Goal: Task Accomplishment & Management: Manage account settings

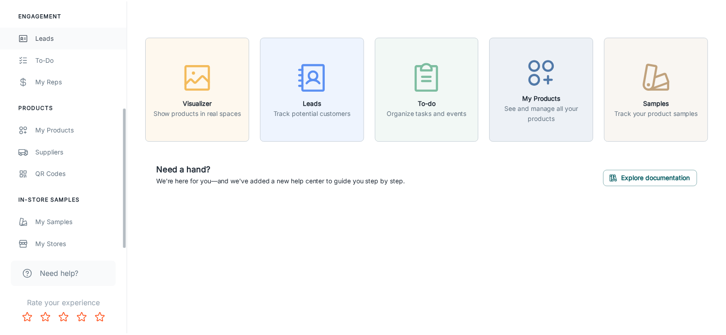
scroll to position [189, 0]
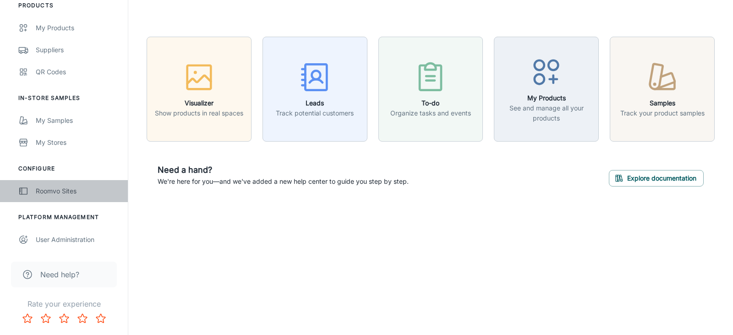
click at [75, 189] on div "Roomvo Sites" at bounding box center [77, 191] width 83 height 10
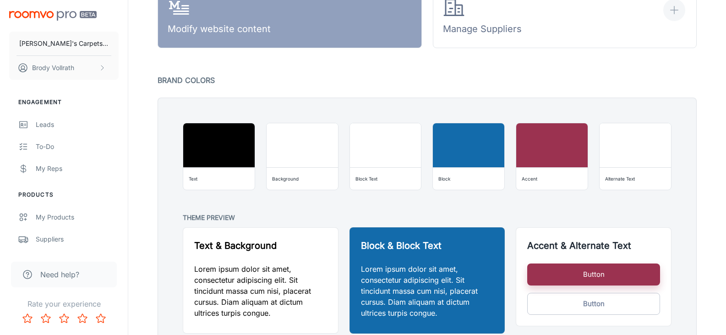
scroll to position [596, 0]
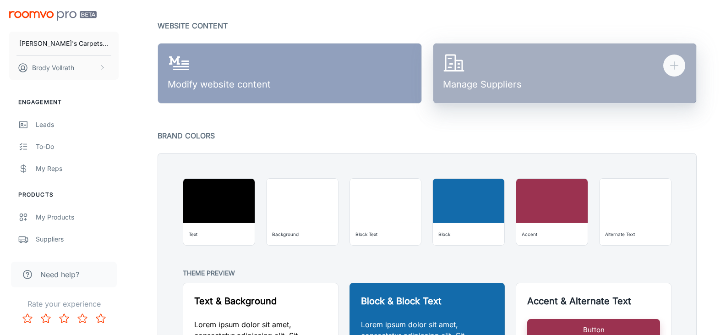
click at [608, 62] on button "Manage Suppliers" at bounding box center [565, 73] width 264 height 60
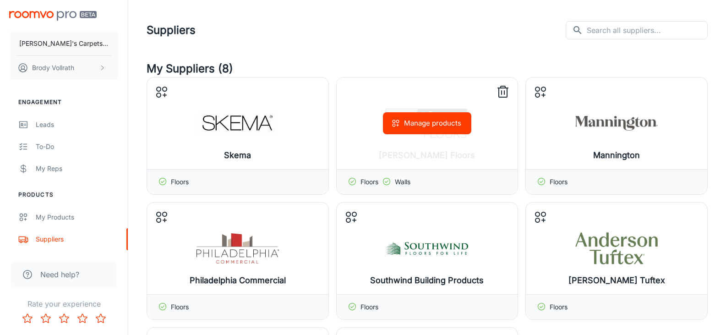
click at [423, 125] on button "Manage products" at bounding box center [427, 123] width 88 height 22
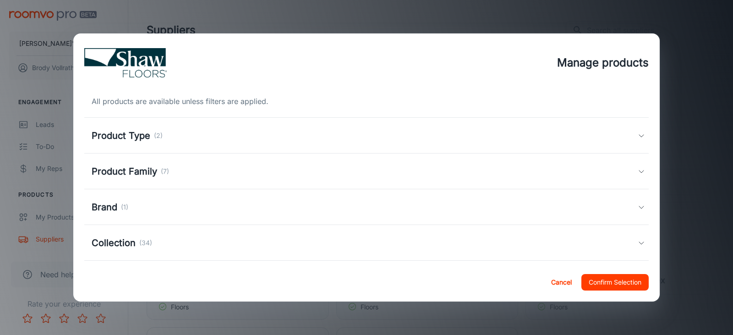
click at [610, 136] on div "Product Type (2)" at bounding box center [365, 136] width 546 height 14
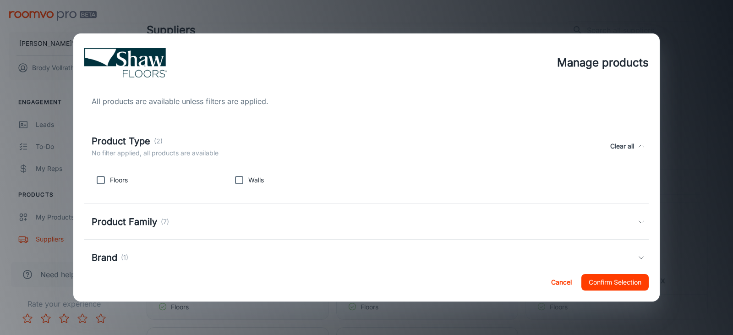
click at [199, 142] on div "Product Type (2)" at bounding box center [155, 141] width 127 height 14
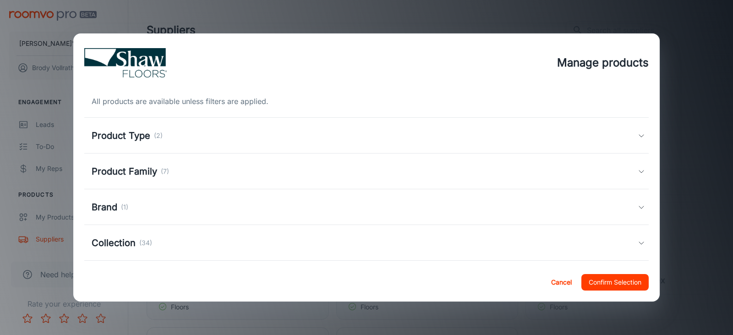
click at [122, 205] on p "(1)" at bounding box center [124, 207] width 7 height 10
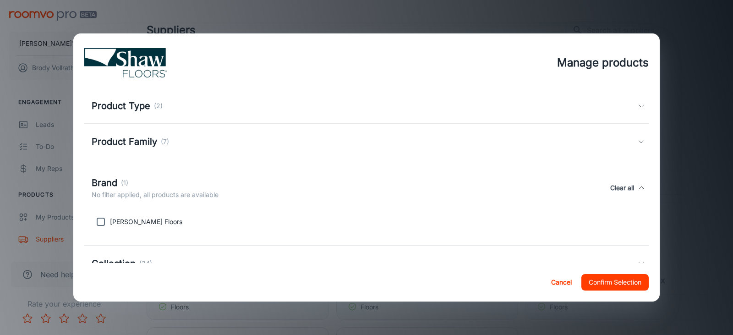
scroll to position [46, 0]
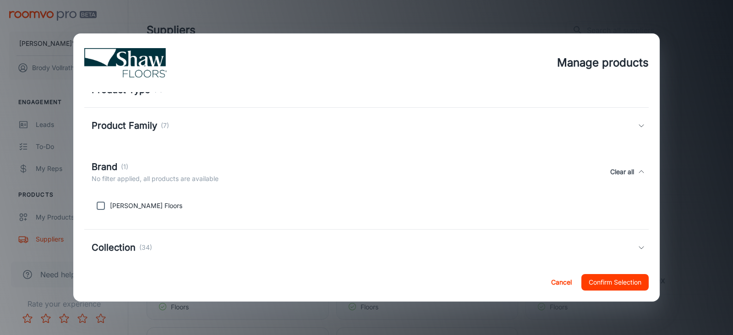
click at [171, 164] on div "Brand (1)" at bounding box center [155, 167] width 127 height 14
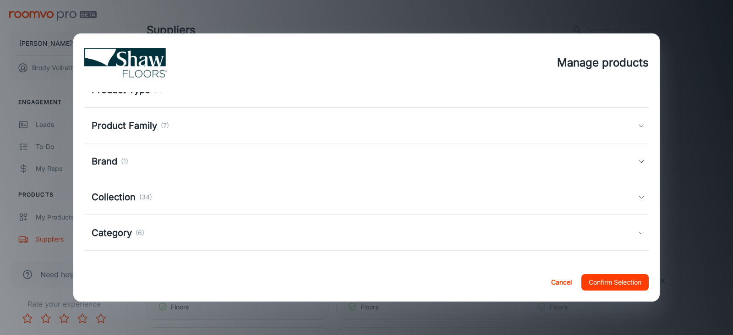
scroll to position [0, 0]
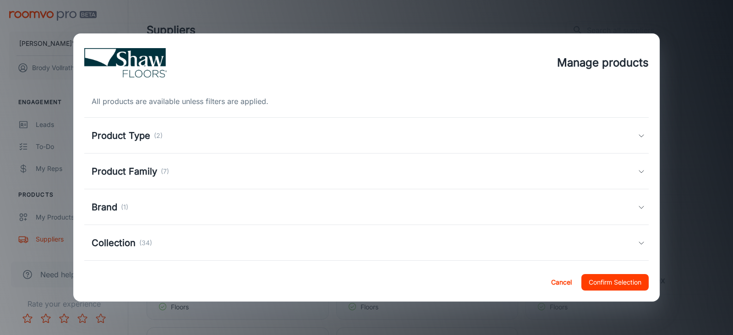
click at [192, 143] on div "Product Type (2)" at bounding box center [366, 136] width 565 height 36
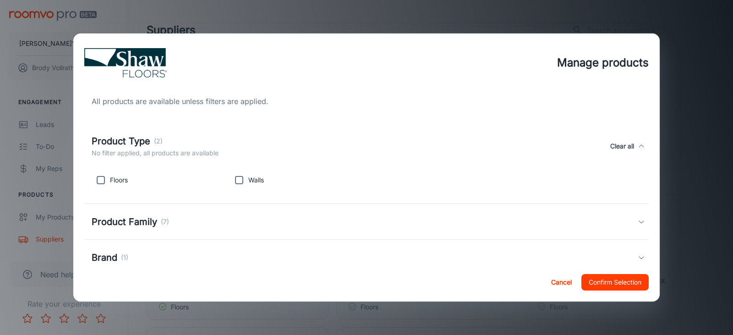
click at [100, 180] on input "checkbox" at bounding box center [101, 180] width 18 height 18
click at [98, 180] on input "checkbox" at bounding box center [101, 180] width 18 height 18
checkbox input "false"
click at [166, 141] on div "Product Type (2)" at bounding box center [155, 141] width 127 height 14
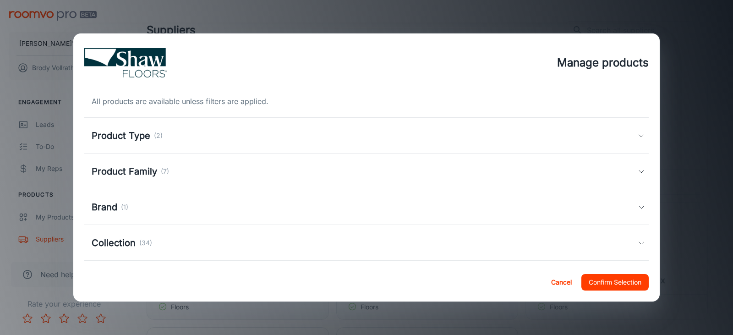
click at [188, 167] on div "Product Family (7)" at bounding box center [365, 172] width 546 height 14
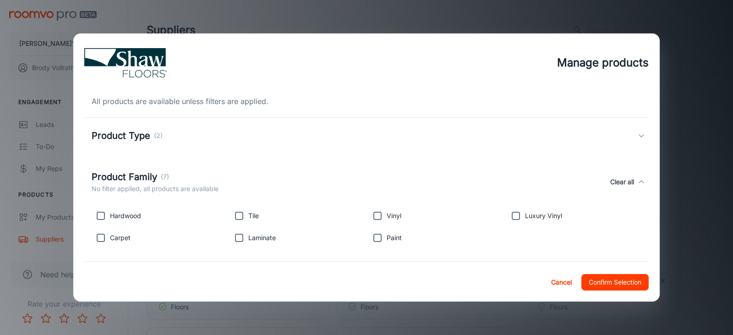
click at [233, 236] on input "checkbox" at bounding box center [239, 238] width 18 height 18
checkbox input "true"
click at [95, 237] on input "checkbox" at bounding box center [101, 238] width 18 height 18
checkbox input "true"
click at [101, 218] on input "checkbox" at bounding box center [101, 216] width 18 height 18
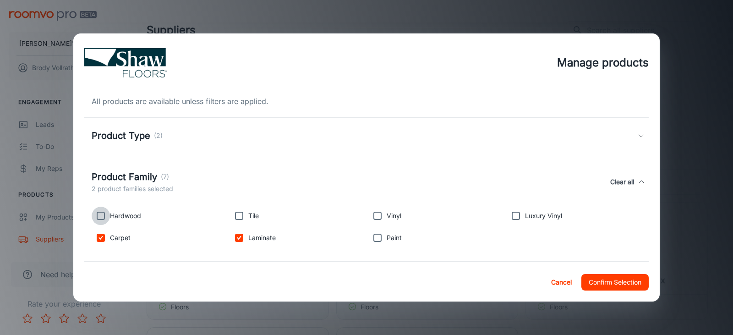
checkbox input "true"
click at [234, 212] on input "checkbox" at bounding box center [239, 216] width 18 height 18
checkbox input "true"
click at [370, 215] on input "checkbox" at bounding box center [377, 216] width 18 height 18
checkbox input "true"
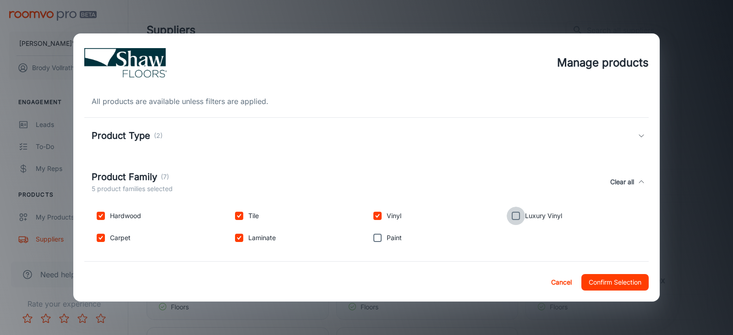
click at [510, 218] on input "checkbox" at bounding box center [516, 216] width 18 height 18
checkbox input "true"
click at [159, 137] on p "(2)" at bounding box center [158, 136] width 9 height 10
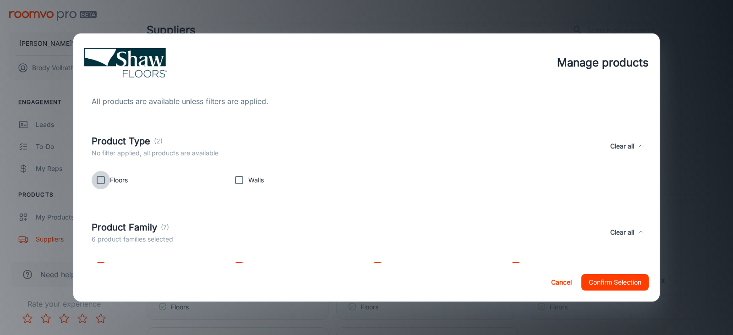
click at [99, 177] on input "checkbox" at bounding box center [101, 180] width 18 height 18
checkbox input "true"
click at [236, 177] on input "checkbox" at bounding box center [239, 180] width 18 height 18
checkbox input "true"
click at [175, 144] on div "Product Type (2) 2 product types selected Clear all" at bounding box center [365, 146] width 546 height 24
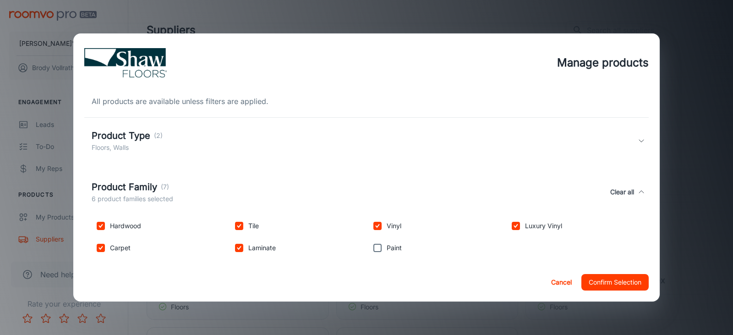
click at [166, 184] on p "(7)" at bounding box center [165, 187] width 8 height 10
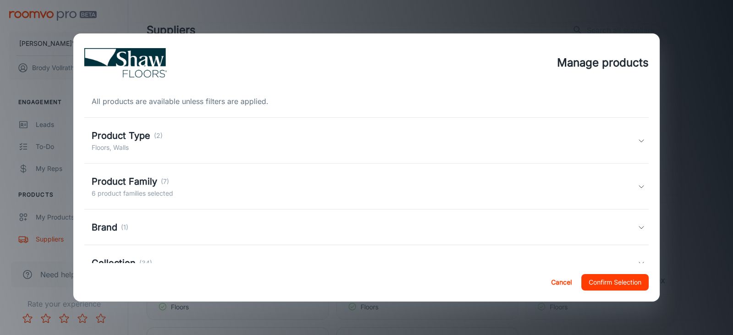
scroll to position [46, 0]
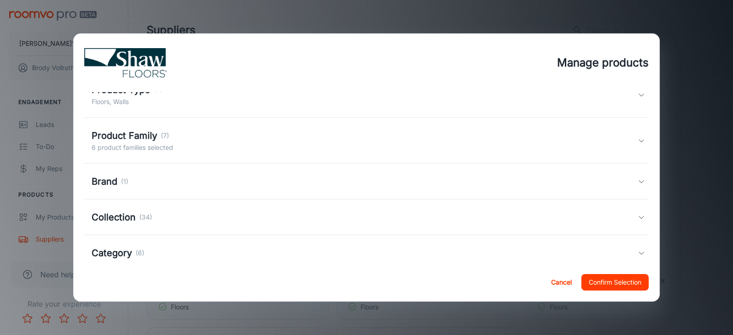
click at [133, 178] on div "Brand (1)" at bounding box center [365, 182] width 546 height 14
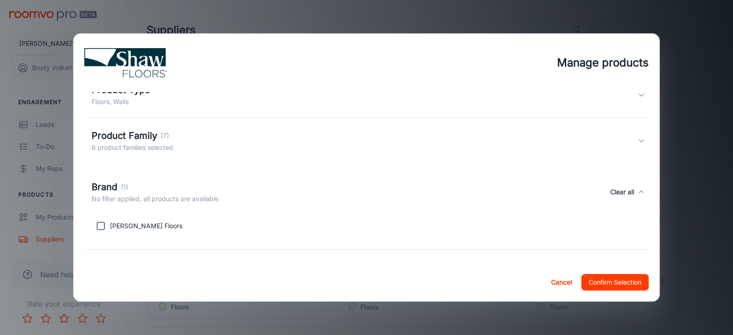
click at [133, 178] on div "Brand (1) No filter applied, all products are available Clear all" at bounding box center [366, 192] width 565 height 42
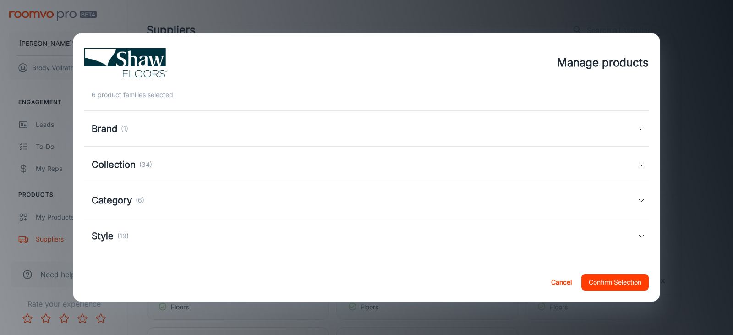
scroll to position [100, 0]
click at [143, 157] on div "Collection (34)" at bounding box center [122, 163] width 60 height 14
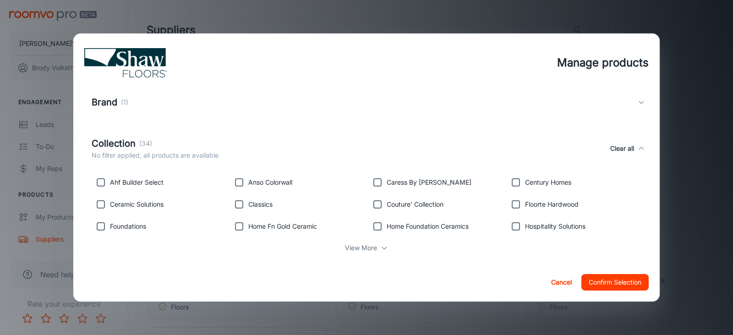
scroll to position [146, 0]
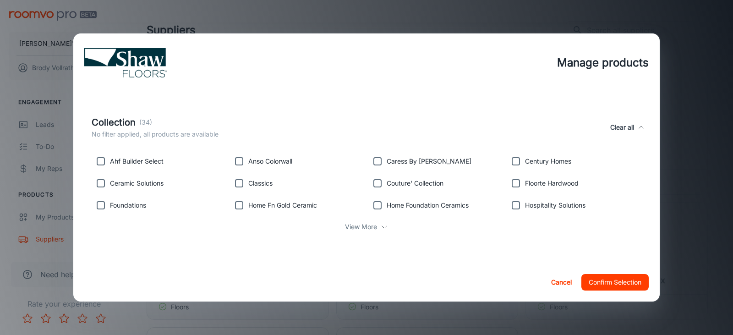
click at [145, 132] on p "No filter applied, all products are available" at bounding box center [155, 134] width 127 height 10
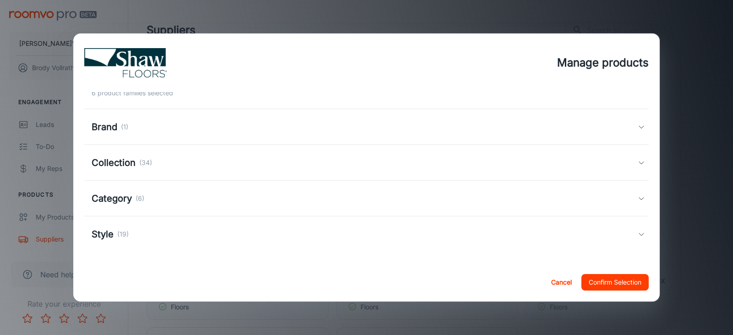
scroll to position [100, 0]
click at [137, 198] on p "(6)" at bounding box center [140, 198] width 9 height 10
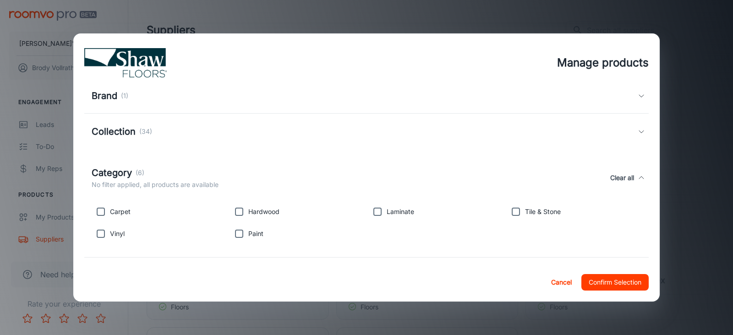
scroll to position [146, 0]
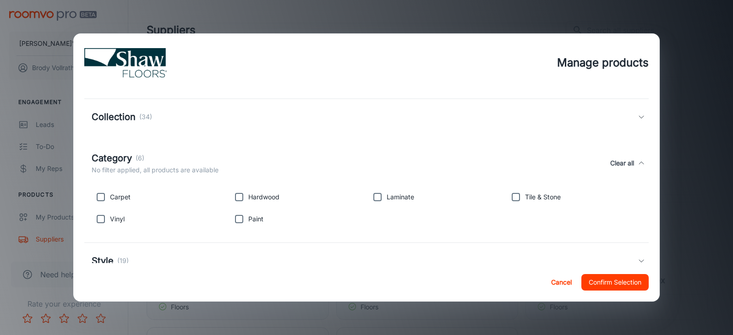
click at [132, 160] on div "Category (6)" at bounding box center [155, 158] width 127 height 14
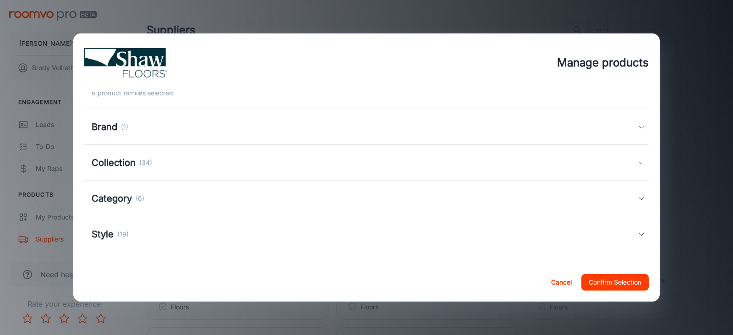
scroll to position [100, 0]
click at [135, 238] on div "Style (19)" at bounding box center [365, 234] width 546 height 14
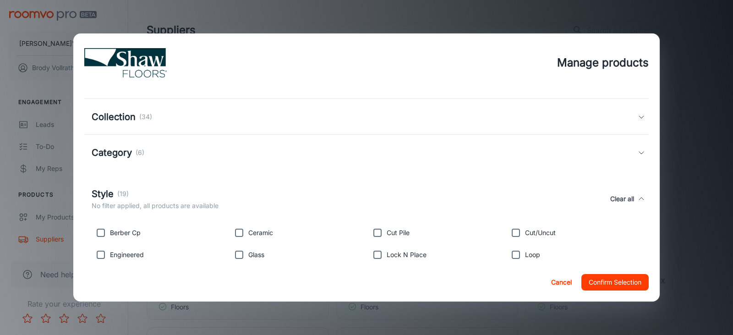
scroll to position [192, 0]
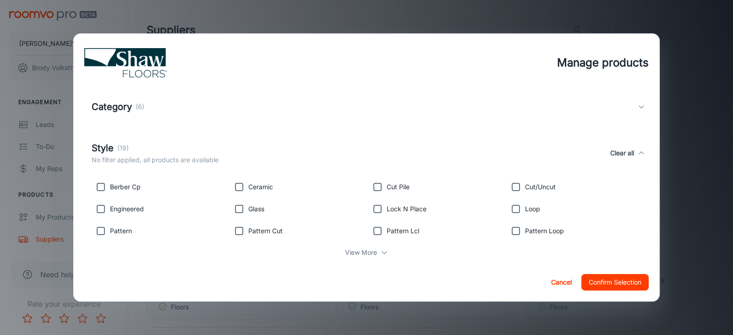
click at [132, 143] on div "Style (19)" at bounding box center [155, 148] width 127 height 14
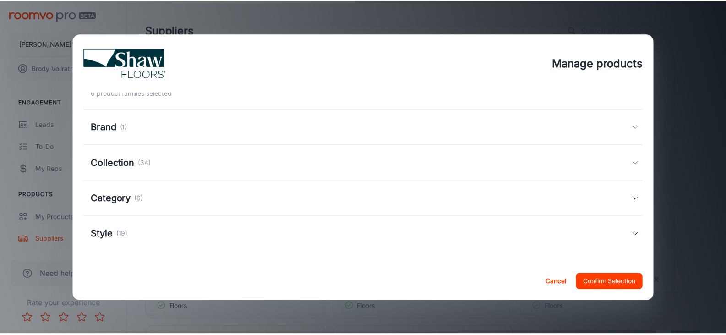
scroll to position [100, 0]
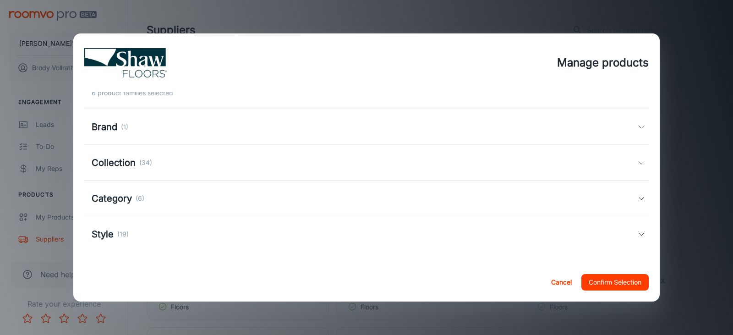
click at [627, 280] on button "Confirm Selection" at bounding box center [615, 282] width 67 height 16
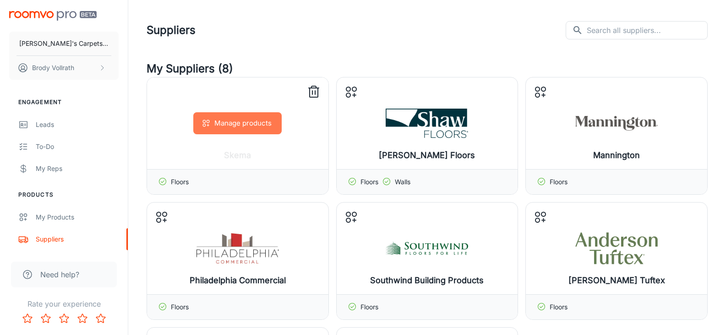
click at [239, 126] on button "Manage products" at bounding box center [237, 123] width 88 height 22
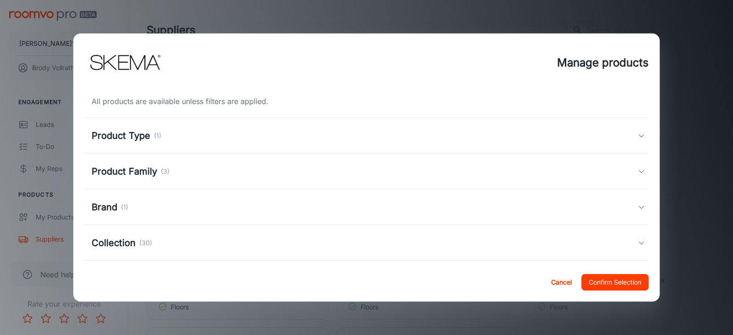
click at [167, 126] on div "Product Type (1)" at bounding box center [366, 136] width 565 height 36
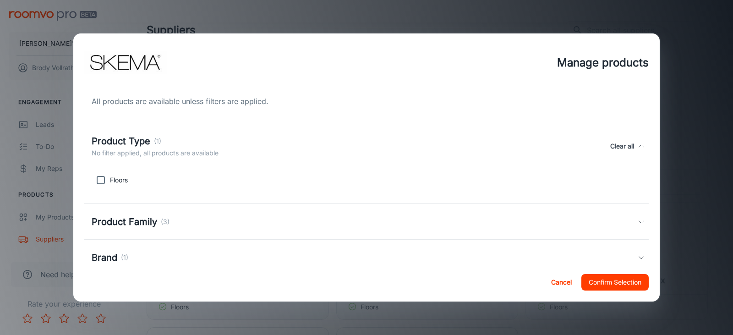
click at [176, 132] on div "Product Type (1) No filter applied, all products are available Clear all" at bounding box center [366, 146] width 565 height 42
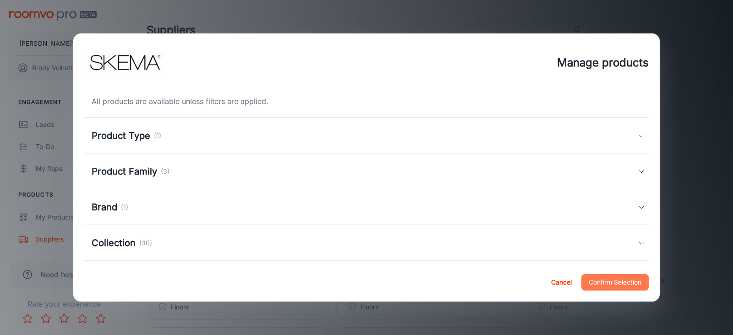
click at [623, 283] on button "Confirm Selection" at bounding box center [615, 282] width 67 height 16
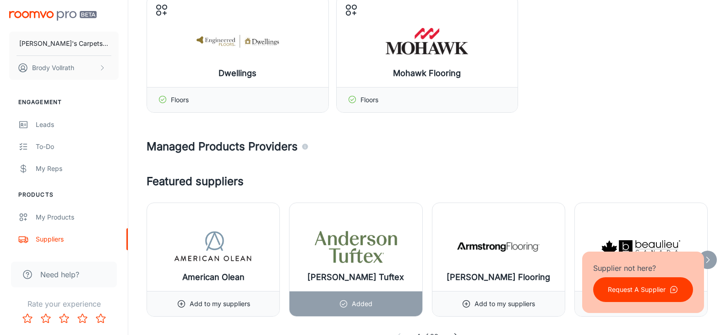
scroll to position [367, 0]
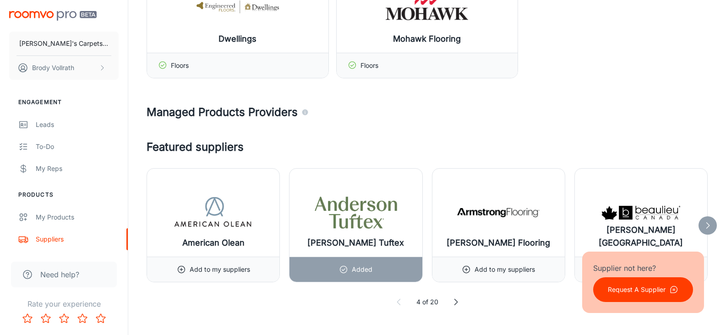
click at [455, 304] on polyline at bounding box center [456, 302] width 3 height 6
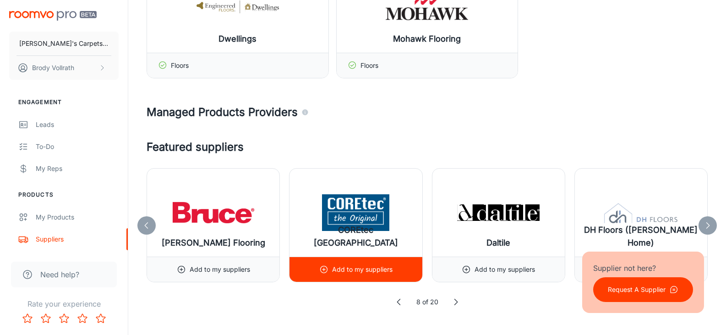
click at [362, 270] on p "Add to my suppliers" at bounding box center [362, 269] width 60 height 10
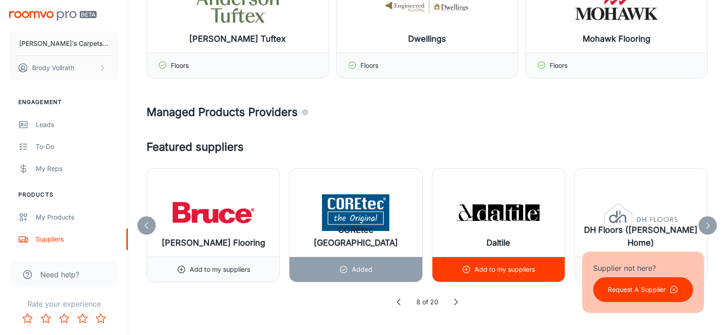
click at [503, 271] on p "Add to my suppliers" at bounding box center [505, 269] width 60 height 10
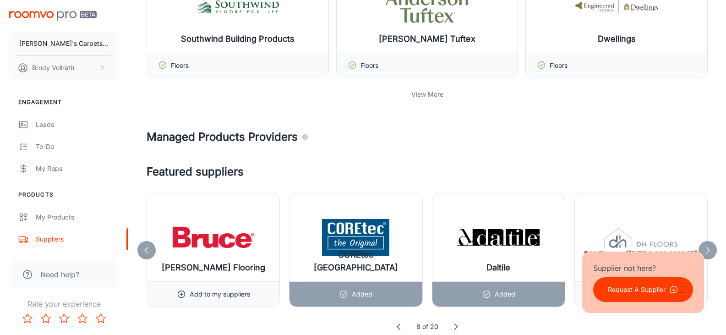
click at [710, 246] on icon at bounding box center [707, 250] width 9 height 9
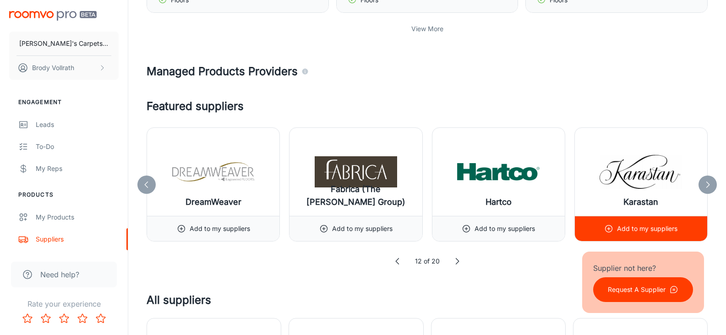
scroll to position [458, 0]
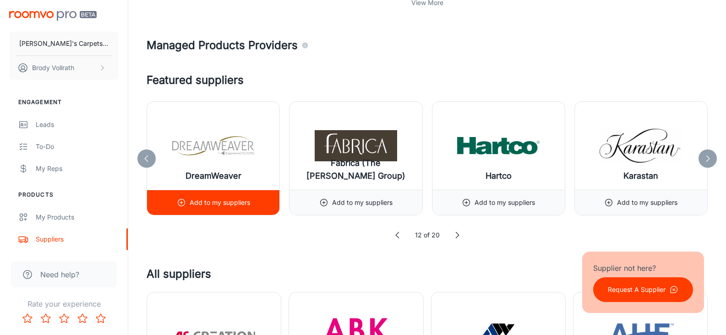
click at [211, 198] on p "Add to my suppliers" at bounding box center [220, 203] width 60 height 10
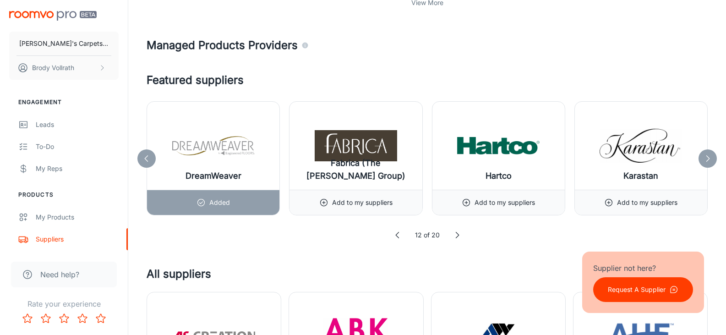
click at [710, 160] on icon at bounding box center [707, 158] width 9 height 9
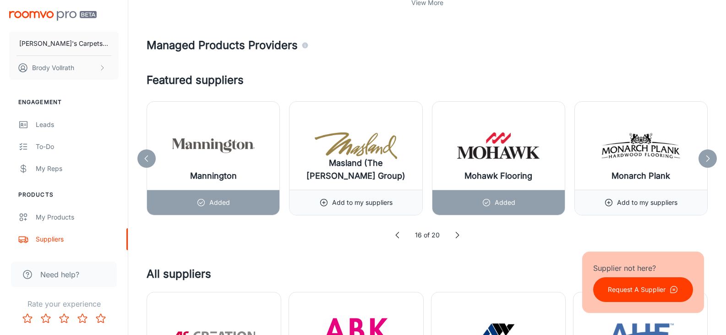
click at [709, 159] on polyline at bounding box center [708, 158] width 3 height 6
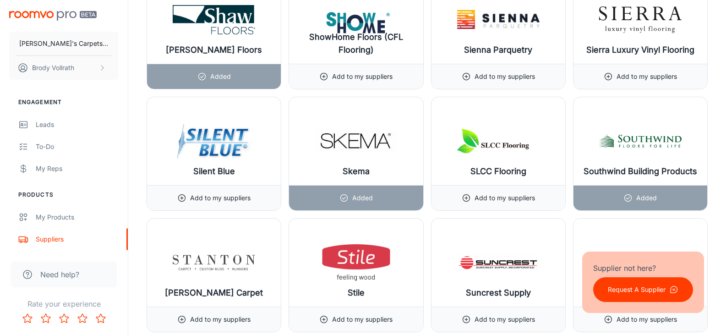
scroll to position [9761, 0]
click at [379, 193] on div "Remove or update?" at bounding box center [356, 198] width 59 height 25
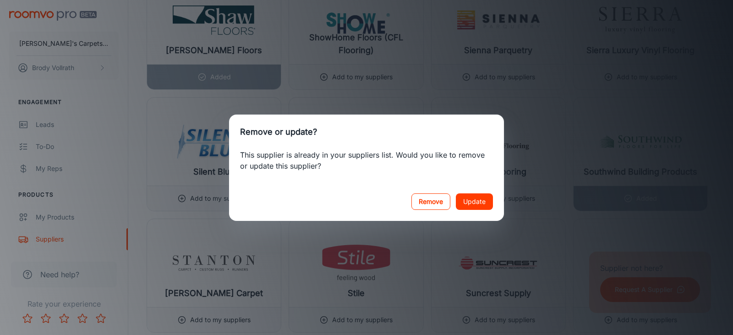
click at [437, 201] on button "Remove" at bounding box center [431, 201] width 39 height 16
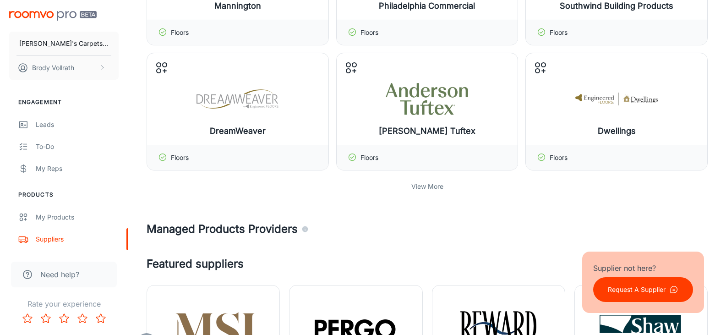
scroll to position [275, 0]
click at [436, 187] on p "View More" at bounding box center [428, 186] width 32 height 10
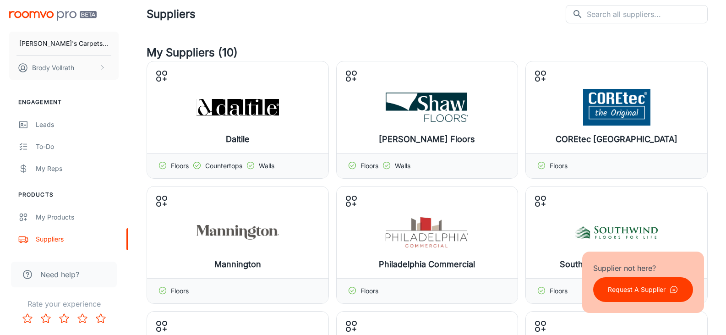
scroll to position [0, 0]
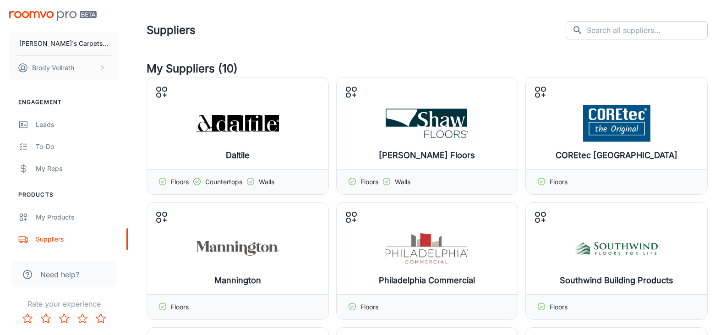
click at [640, 31] on input "text" at bounding box center [647, 30] width 121 height 18
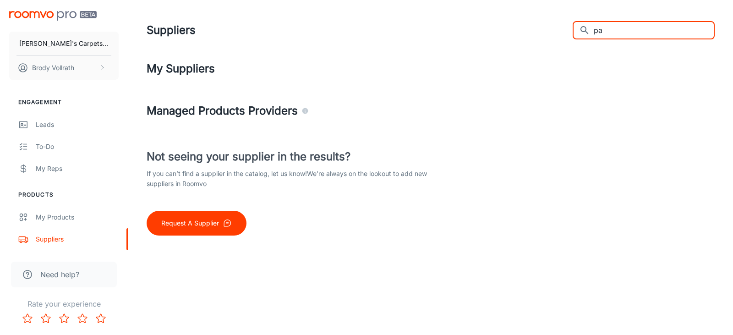
type input "p"
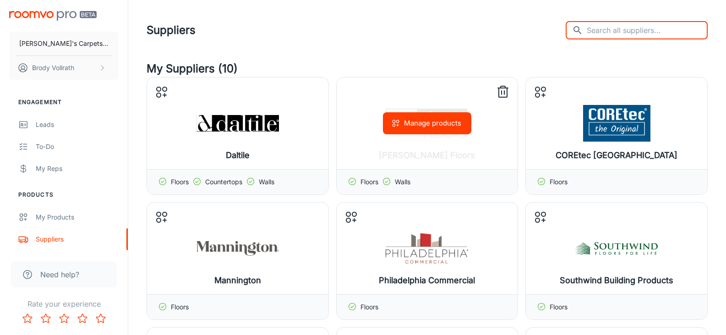
click at [411, 126] on button "Manage products" at bounding box center [427, 123] width 88 height 22
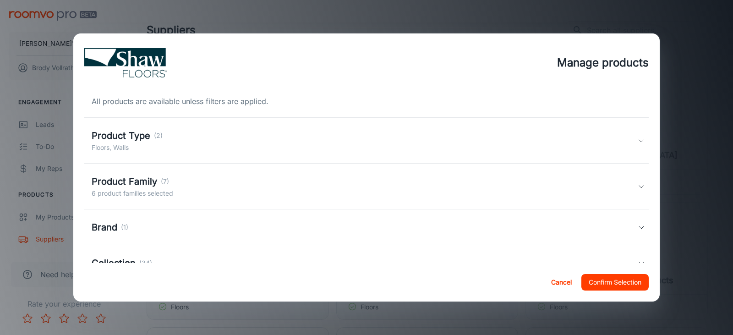
click at [146, 142] on h5 "Product Type" at bounding box center [121, 136] width 59 height 14
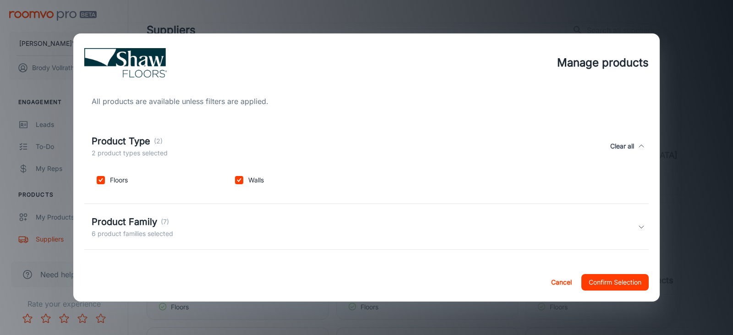
click at [240, 181] on input "checkbox" at bounding box center [239, 180] width 18 height 18
checkbox input "false"
click at [100, 180] on input "checkbox" at bounding box center [101, 180] width 18 height 18
checkbox input "false"
click at [628, 146] on button "Clear all" at bounding box center [622, 146] width 31 height 24
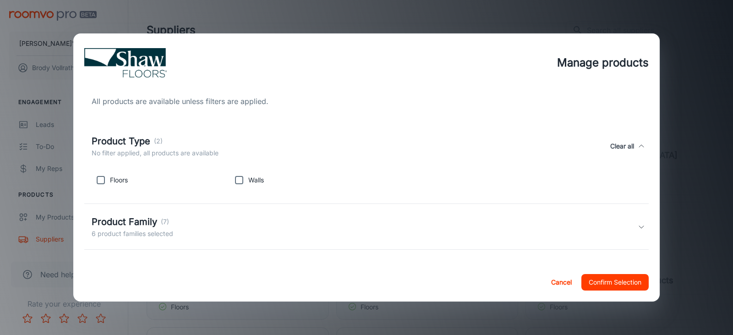
click at [638, 148] on icon at bounding box center [641, 146] width 7 height 7
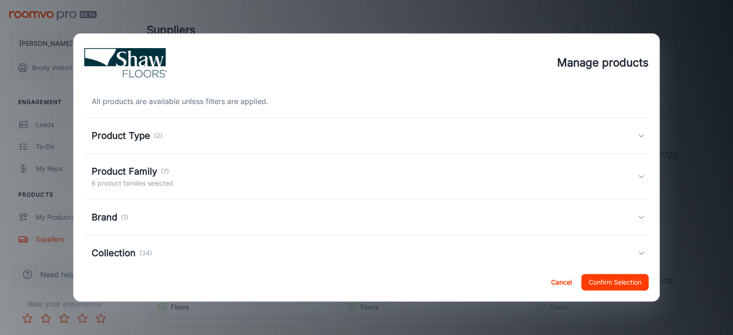
click at [632, 172] on div "Product Family (7) 6 product families selected" at bounding box center [366, 177] width 565 height 46
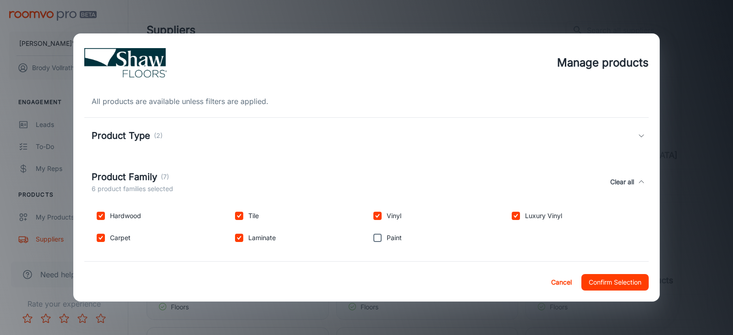
click at [616, 181] on button "Clear all" at bounding box center [622, 182] width 31 height 24
checkbox input "false"
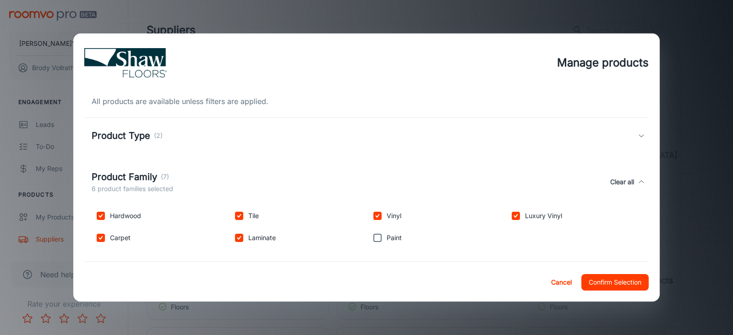
checkbox input "false"
click at [638, 184] on icon at bounding box center [641, 181] width 7 height 7
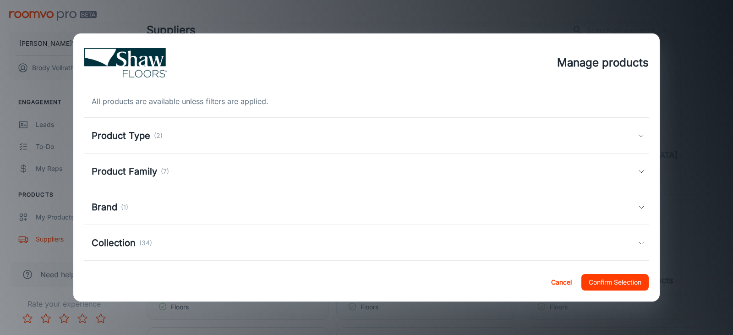
click at [631, 202] on div "Brand (1)" at bounding box center [366, 207] width 565 height 36
click at [638, 215] on icon at bounding box center [641, 217] width 7 height 7
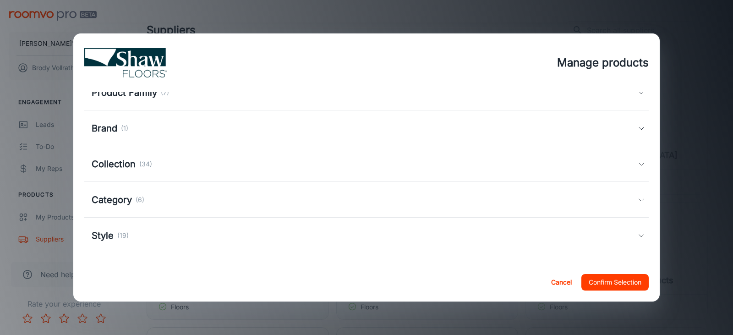
scroll to position [80, 0]
click at [638, 164] on icon at bounding box center [641, 162] width 7 height 7
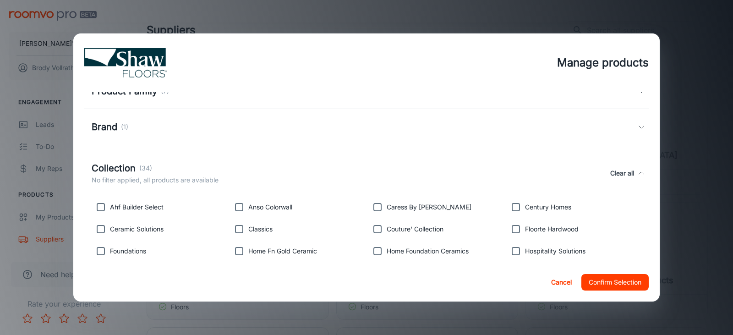
click at [631, 169] on div "Collection (34) No filter applied, all products are available Clear all" at bounding box center [366, 173] width 565 height 42
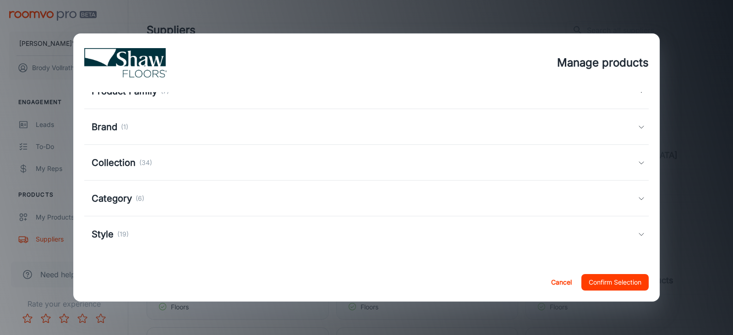
click at [639, 201] on div "Category (6)" at bounding box center [366, 199] width 565 height 36
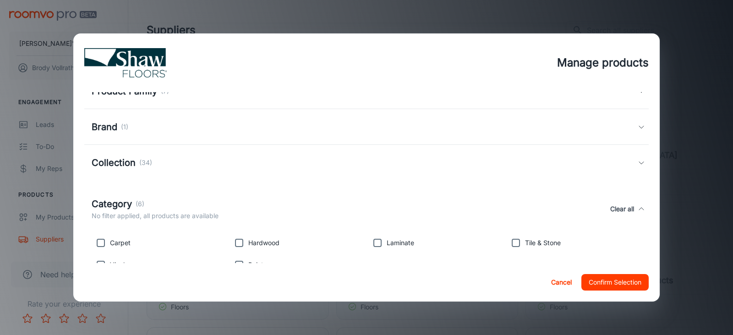
click at [639, 201] on div "Category (6) No filter applied, all products are available Clear all" at bounding box center [366, 209] width 565 height 42
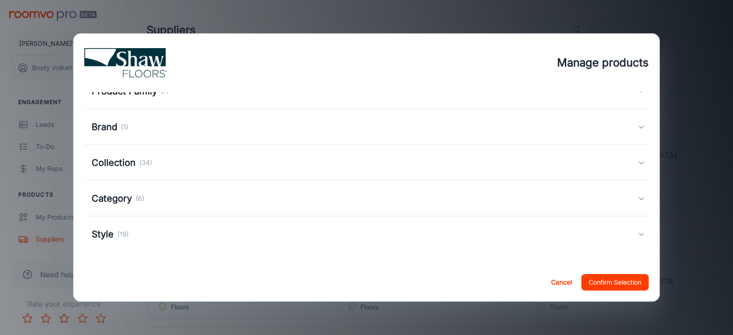
click at [637, 228] on div "Style (19)" at bounding box center [366, 234] width 565 height 36
click at [635, 233] on div "Style (19) No filter applied, all products are available Clear all" at bounding box center [366, 245] width 565 height 42
click at [623, 278] on button "Confirm Selection" at bounding box center [615, 282] width 67 height 16
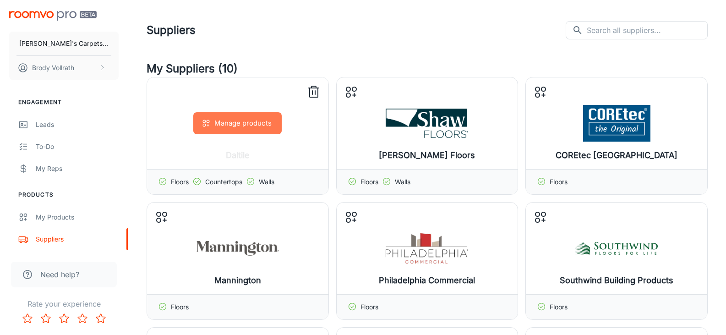
click at [253, 127] on button "Manage products" at bounding box center [237, 123] width 88 height 22
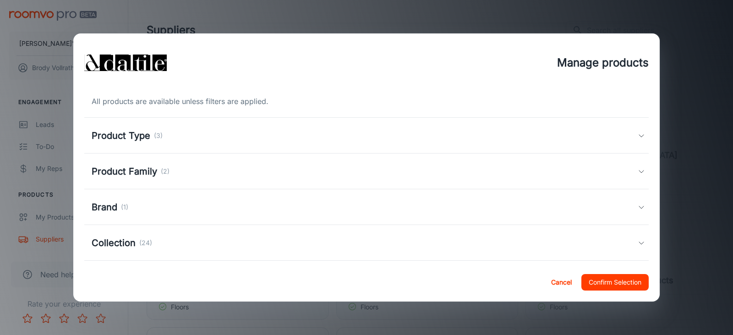
click at [154, 132] on p "(3)" at bounding box center [158, 136] width 9 height 10
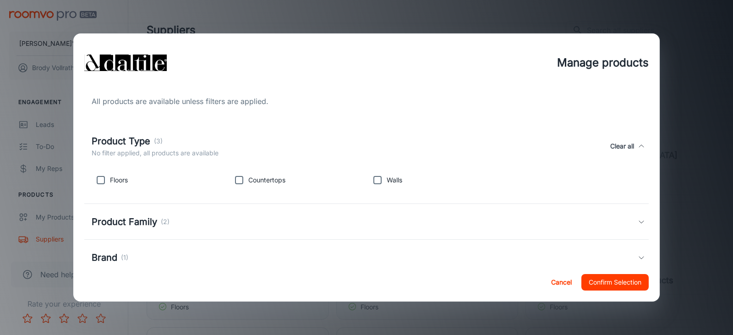
scroll to position [46, 0]
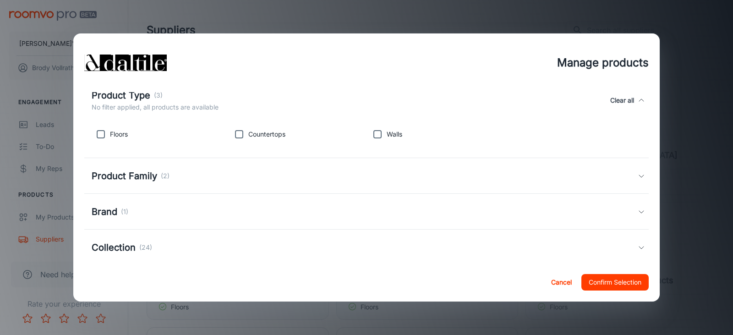
click at [161, 172] on p "(2)" at bounding box center [165, 176] width 9 height 10
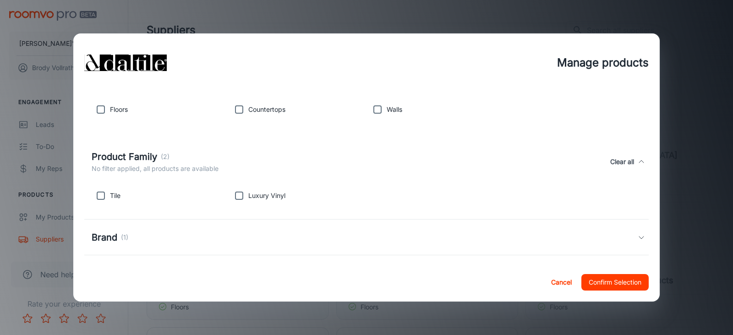
scroll to position [92, 0]
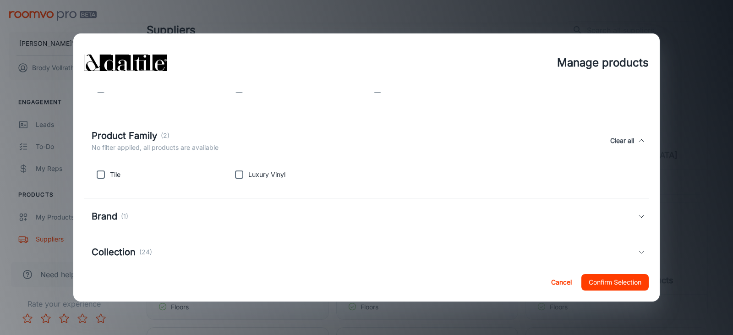
click at [94, 175] on input "checkbox" at bounding box center [101, 174] width 18 height 18
checkbox input "true"
click at [376, 146] on div "Product Family (2) 1 product family selected Clear all" at bounding box center [365, 141] width 546 height 24
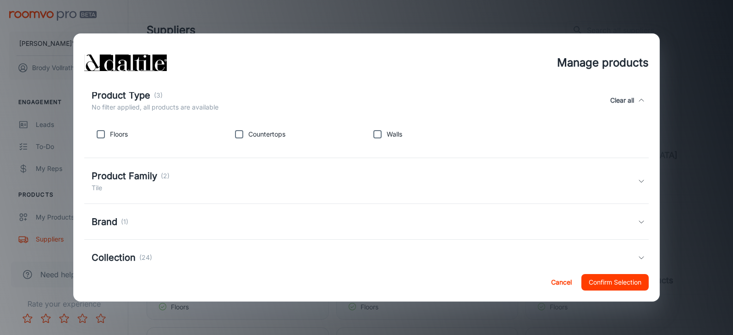
scroll to position [0, 0]
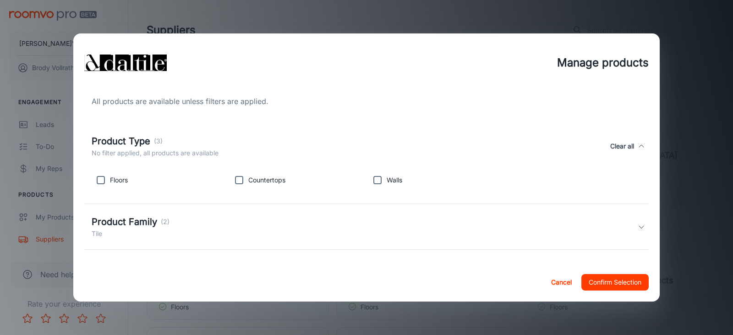
click at [192, 146] on div "Product Type (3)" at bounding box center [155, 141] width 127 height 14
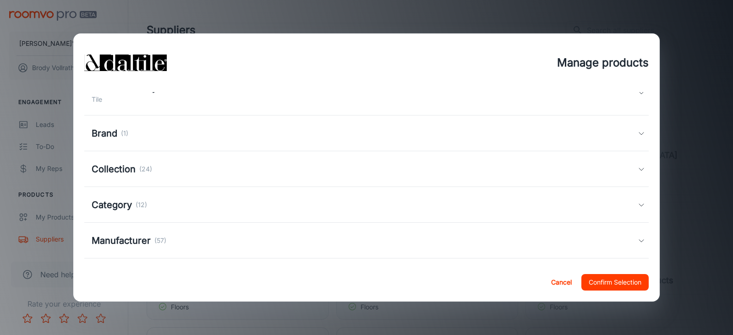
scroll to position [92, 0]
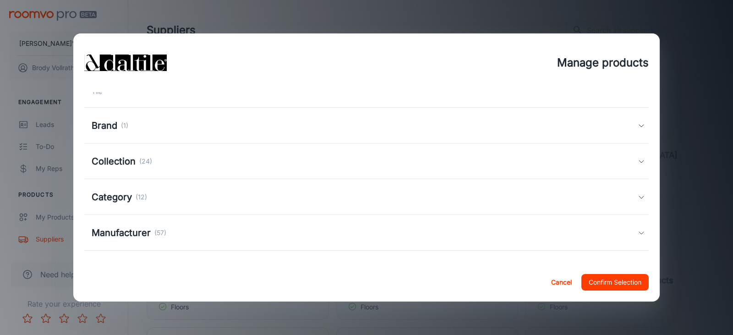
click at [162, 132] on div "Brand (1)" at bounding box center [365, 126] width 546 height 14
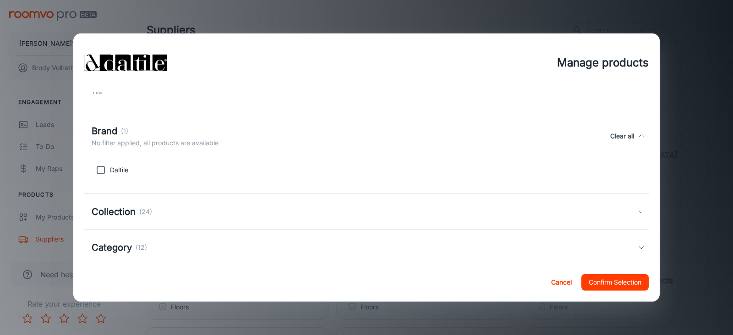
click at [154, 133] on div "Brand (1)" at bounding box center [155, 131] width 127 height 14
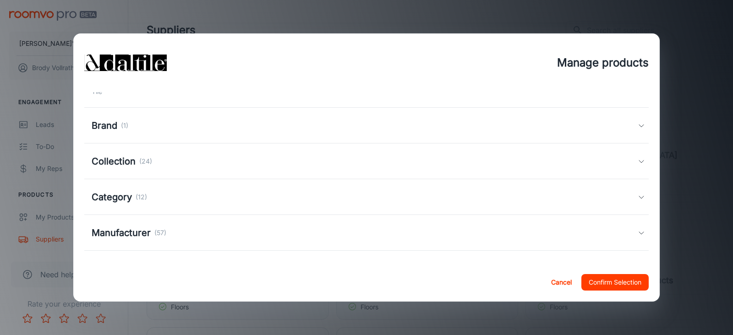
click at [139, 157] on p "(24)" at bounding box center [145, 161] width 13 height 10
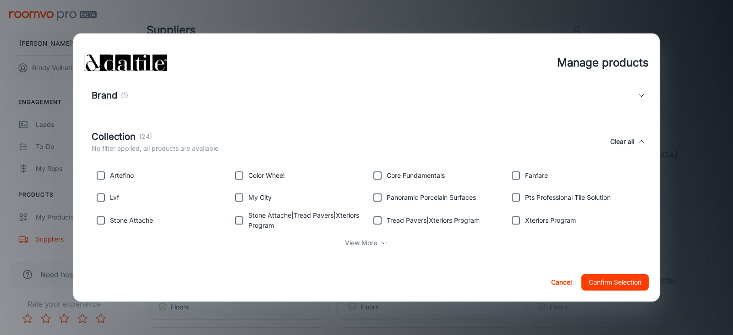
scroll to position [137, 0]
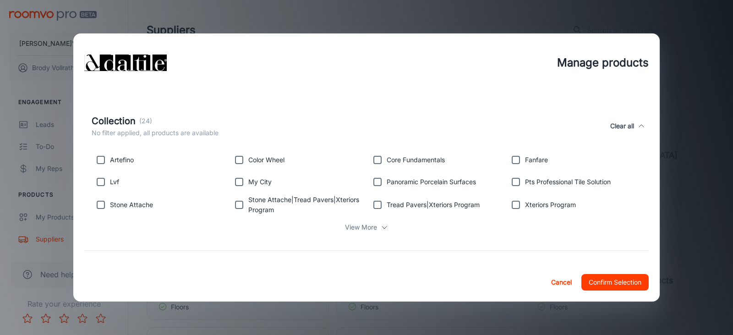
click at [357, 228] on p "View More" at bounding box center [361, 227] width 32 height 10
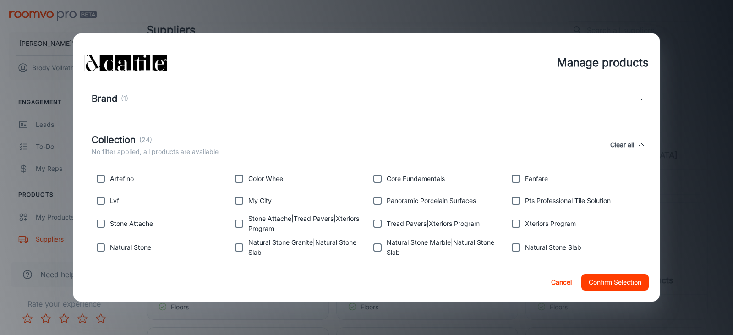
scroll to position [92, 0]
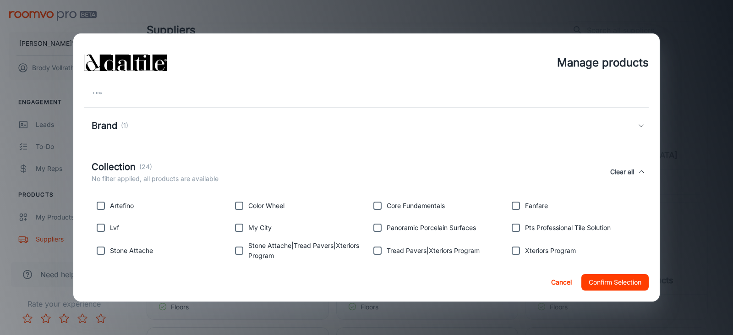
click at [188, 174] on p "No filter applied, all products are available" at bounding box center [155, 179] width 127 height 10
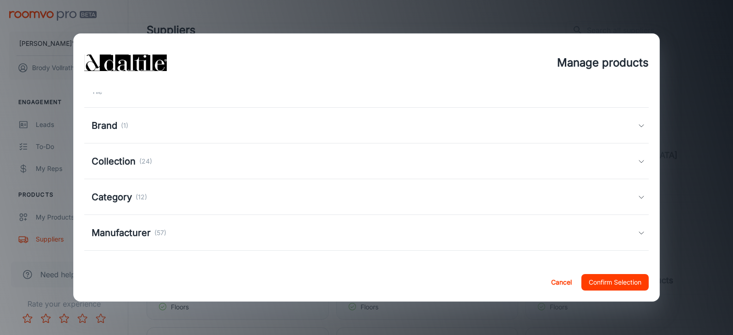
click at [156, 165] on div "Collection (24)" at bounding box center [365, 161] width 546 height 14
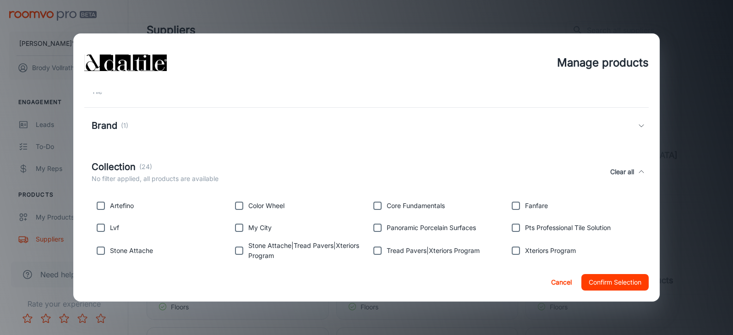
click at [152, 160] on div "Collection (24)" at bounding box center [155, 167] width 127 height 14
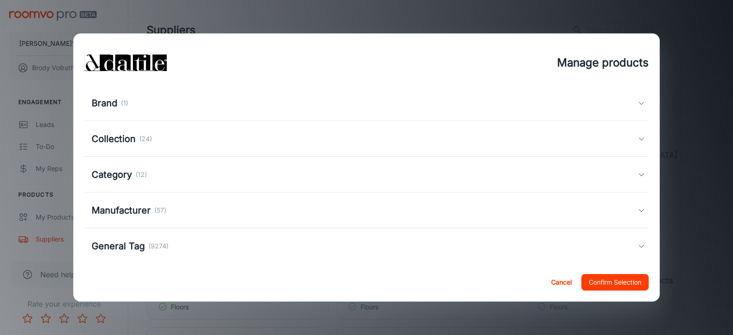
scroll to position [126, 0]
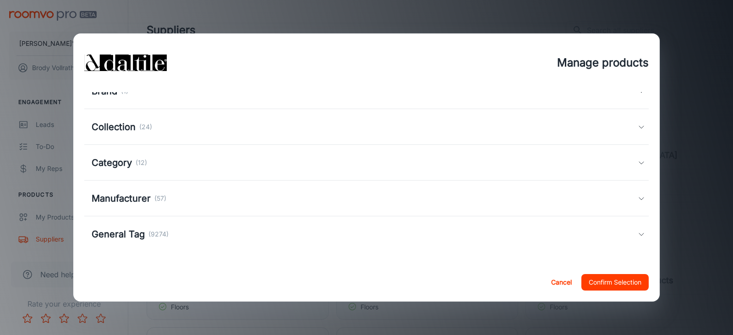
click at [168, 203] on div "Manufacturer (57)" at bounding box center [365, 199] width 546 height 14
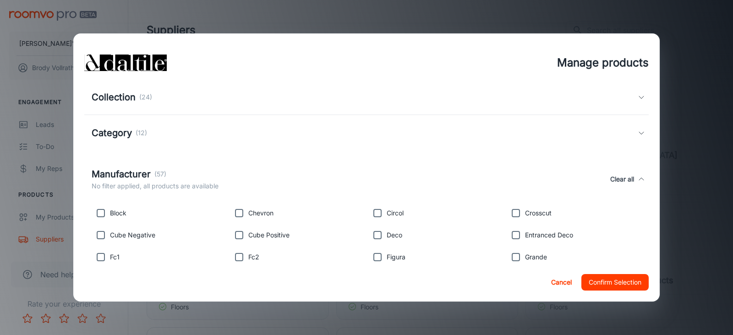
scroll to position [172, 0]
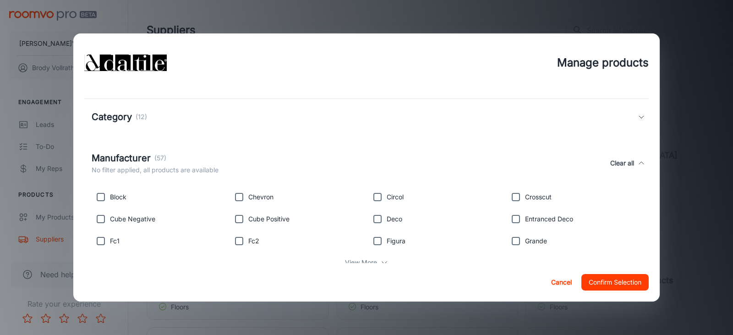
click at [163, 159] on p "(57)" at bounding box center [160, 158] width 12 height 10
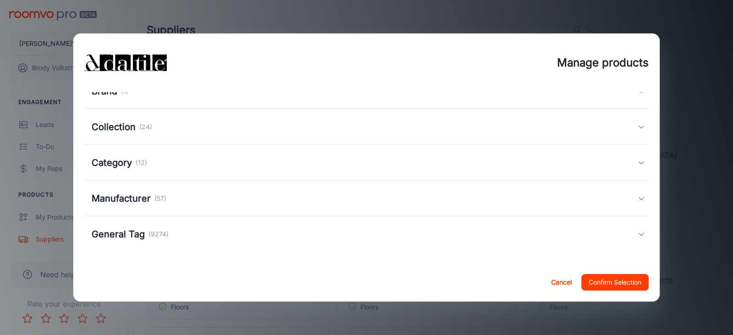
scroll to position [126, 0]
click at [609, 277] on button "Confirm Selection" at bounding box center [615, 282] width 67 height 16
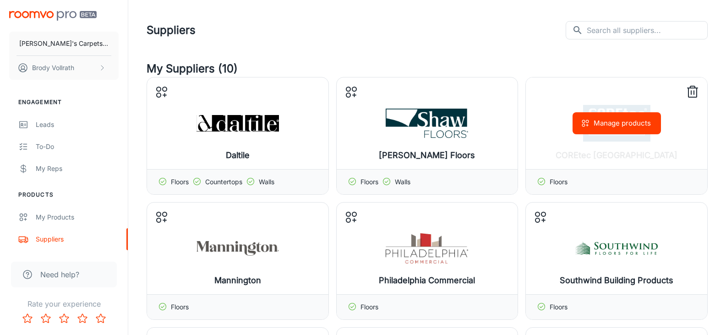
click at [624, 121] on button "Manage products" at bounding box center [617, 123] width 88 height 22
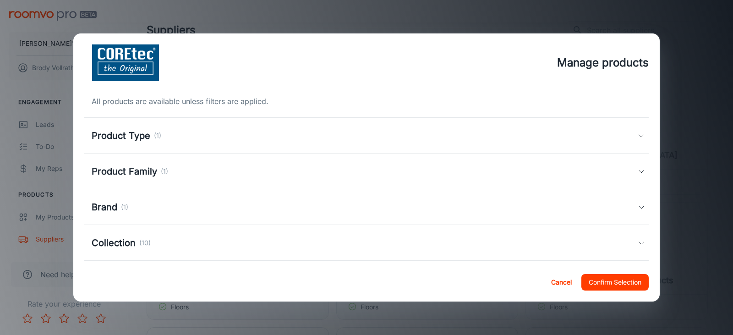
click at [257, 144] on div "Product Type (1)" at bounding box center [366, 136] width 565 height 36
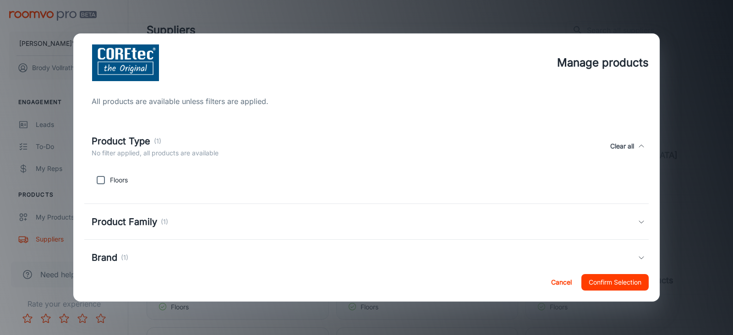
click at [256, 141] on div "Product Type (1) No filter applied, all products are available Clear all" at bounding box center [365, 146] width 546 height 24
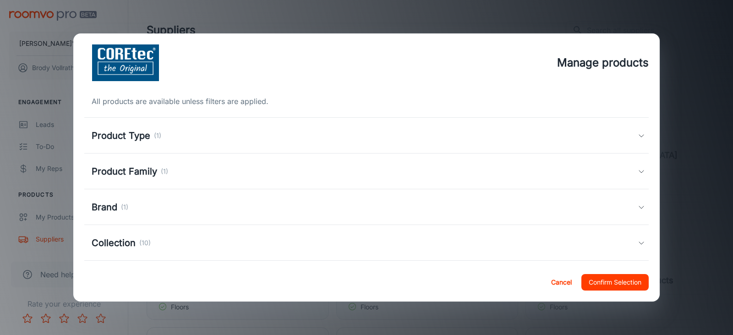
click at [188, 172] on div "Product Family (1)" at bounding box center [365, 172] width 546 height 14
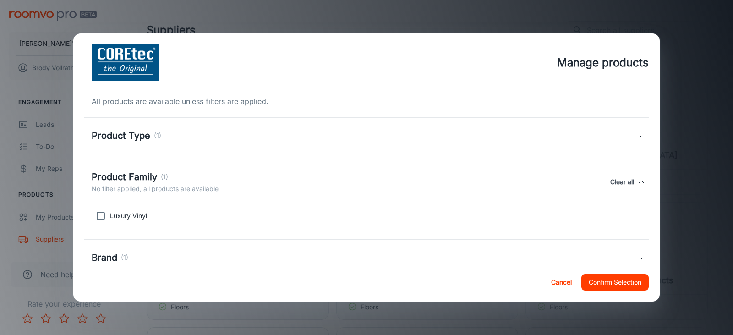
click at [178, 175] on div "Product Family (1)" at bounding box center [155, 177] width 127 height 14
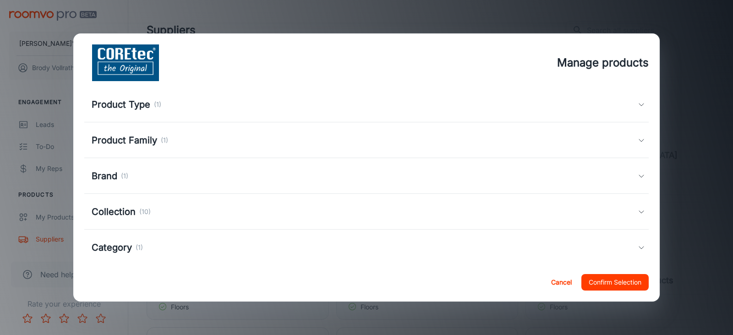
scroll to position [44, 0]
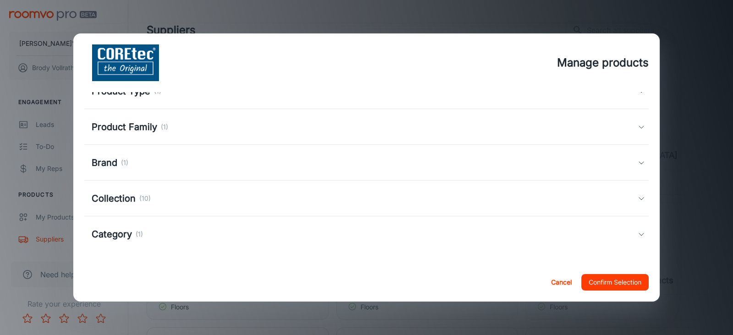
click at [136, 157] on div "Brand (1)" at bounding box center [365, 163] width 546 height 14
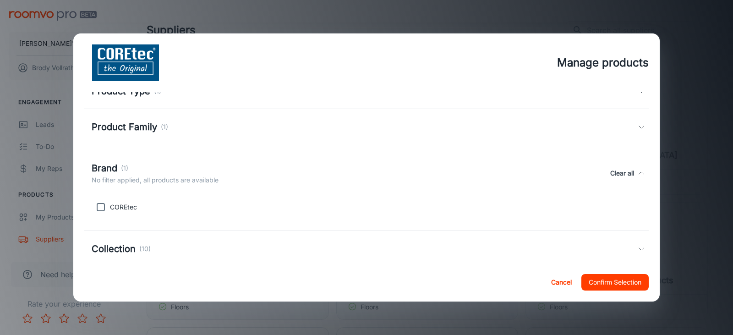
click at [132, 163] on div "Brand (1)" at bounding box center [155, 168] width 127 height 14
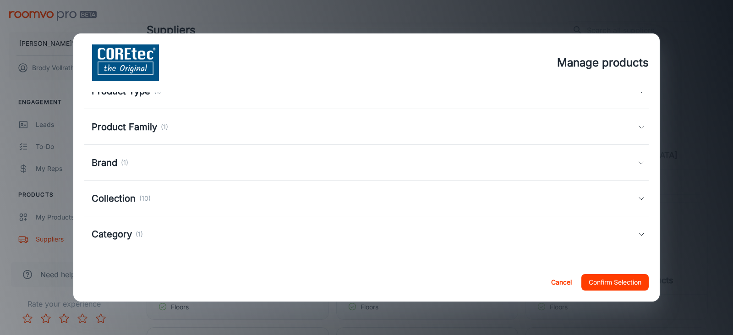
click at [134, 197] on h5 "Collection" at bounding box center [114, 199] width 44 height 14
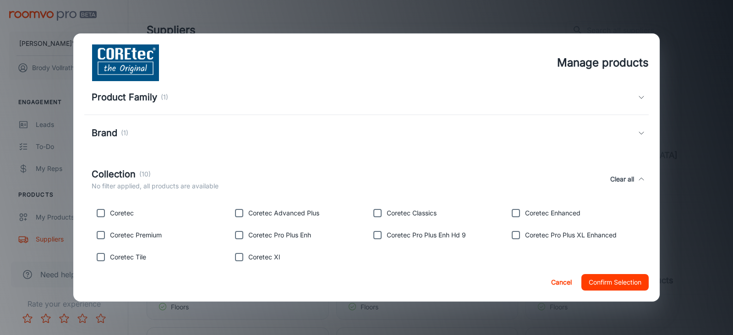
scroll to position [90, 0]
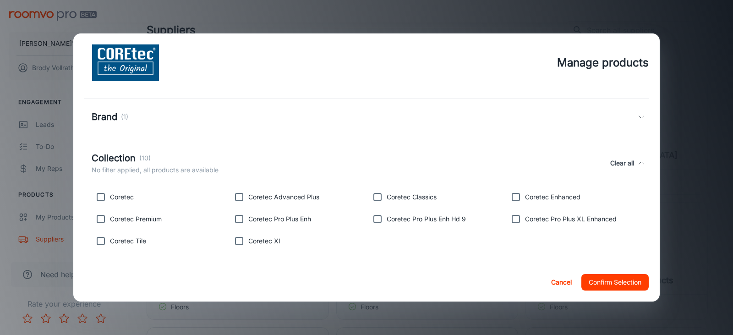
click at [137, 158] on div "Collection (10)" at bounding box center [155, 158] width 127 height 14
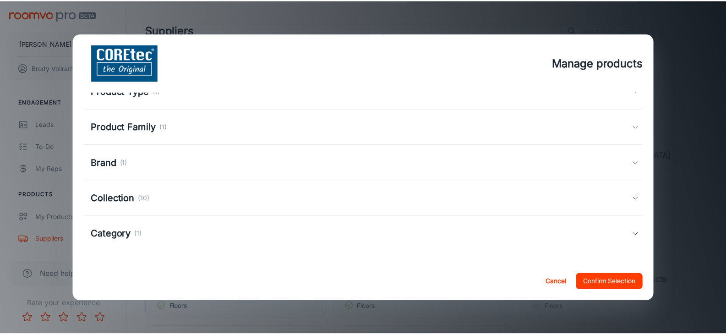
scroll to position [44, 0]
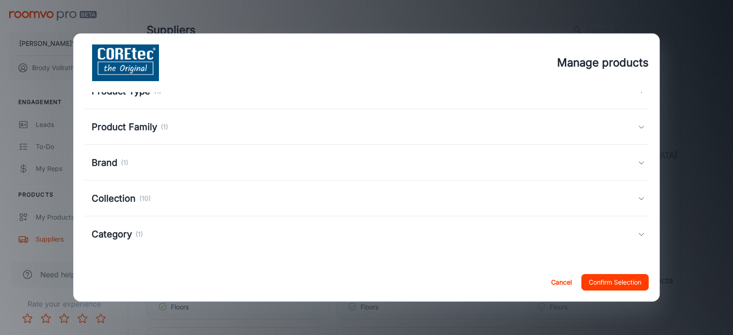
click at [640, 280] on button "Confirm Selection" at bounding box center [615, 282] width 67 height 16
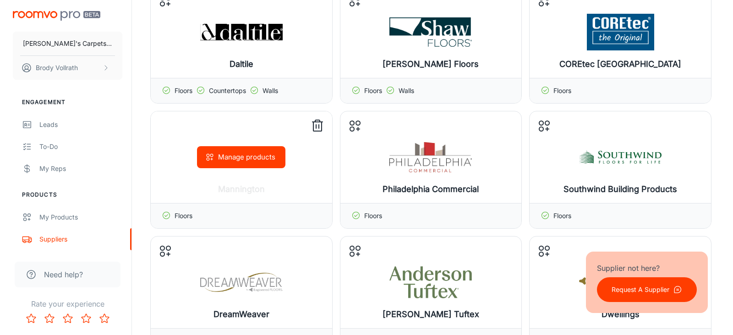
scroll to position [92, 0]
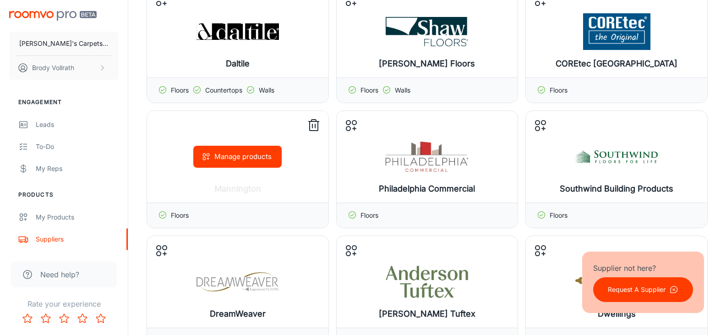
click at [230, 155] on button "Manage products" at bounding box center [237, 157] width 88 height 22
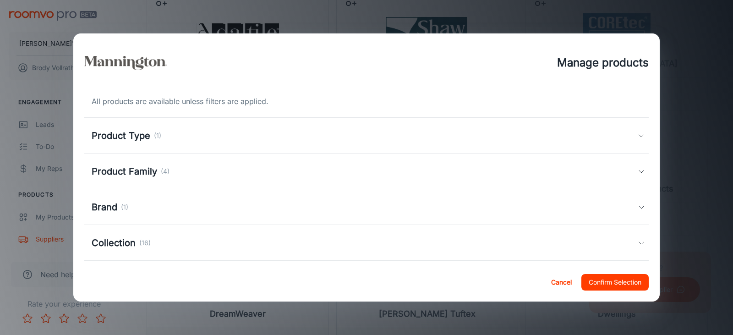
click at [190, 137] on div "Product Type (1)" at bounding box center [365, 136] width 546 height 14
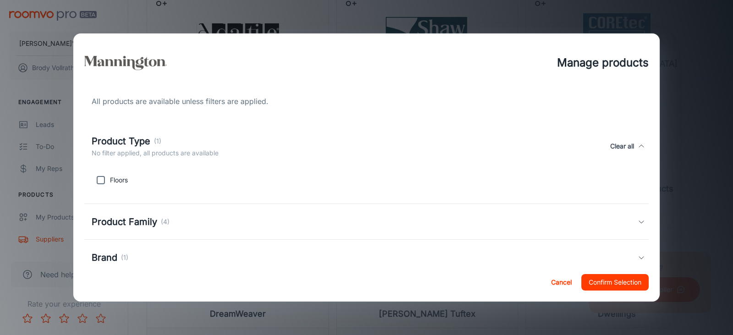
click at [184, 143] on div "Product Type (1)" at bounding box center [155, 141] width 127 height 14
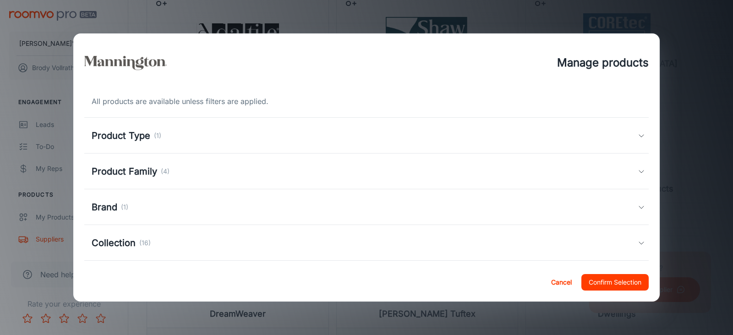
click at [155, 165] on h5 "Product Family" at bounding box center [125, 172] width 66 height 14
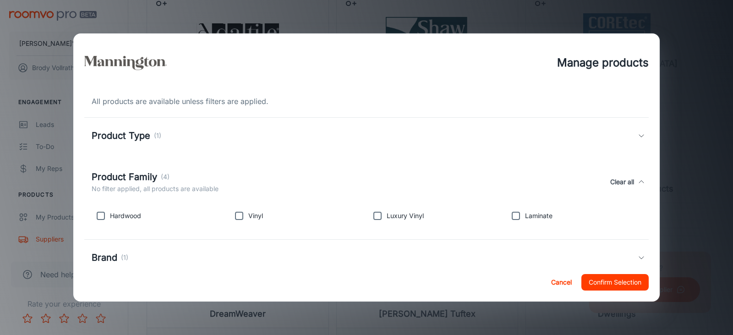
click at [154, 180] on h5 "Product Family" at bounding box center [125, 177] width 66 height 14
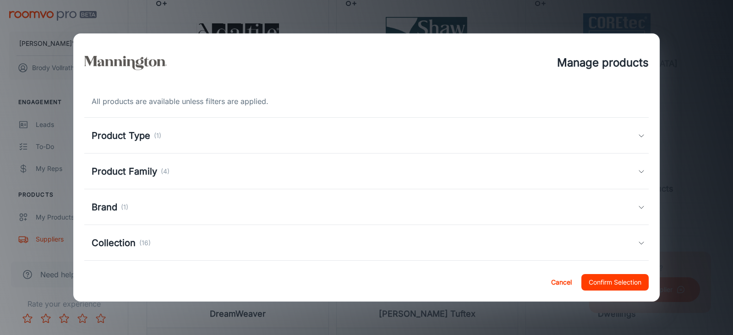
click at [137, 214] on div "Brand (1)" at bounding box center [365, 207] width 546 height 14
click at [126, 208] on p "(1)" at bounding box center [124, 213] width 7 height 10
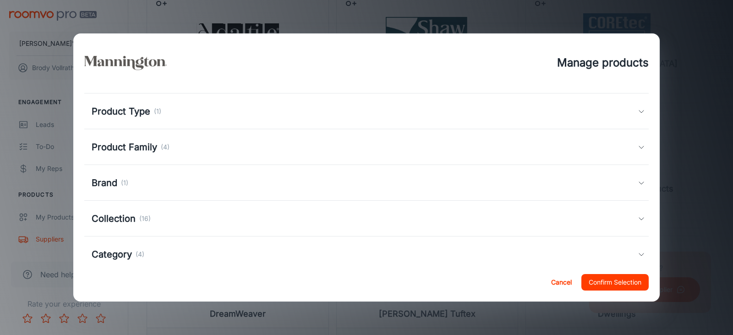
scroll to position [46, 0]
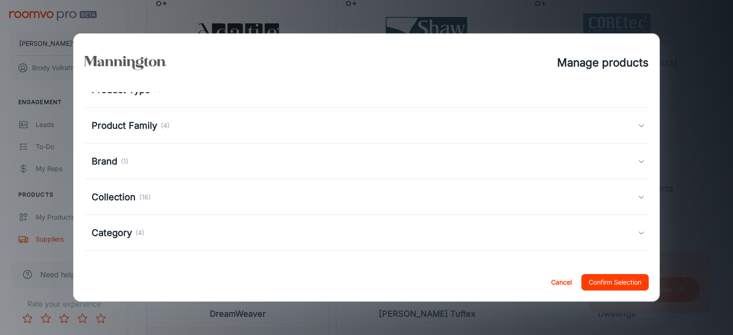
click at [103, 230] on h5 "Category" at bounding box center [112, 233] width 40 height 14
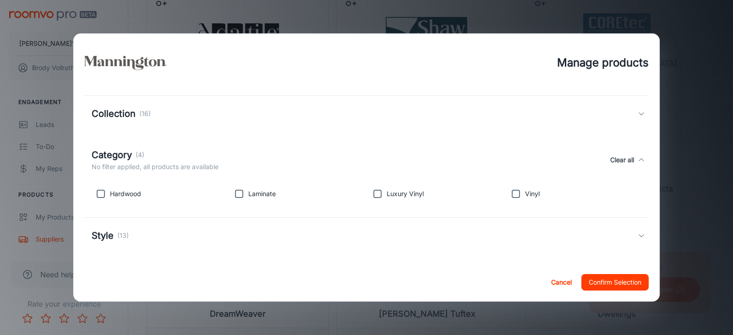
scroll to position [131, 0]
click at [123, 151] on h5 "Category" at bounding box center [112, 154] width 40 height 14
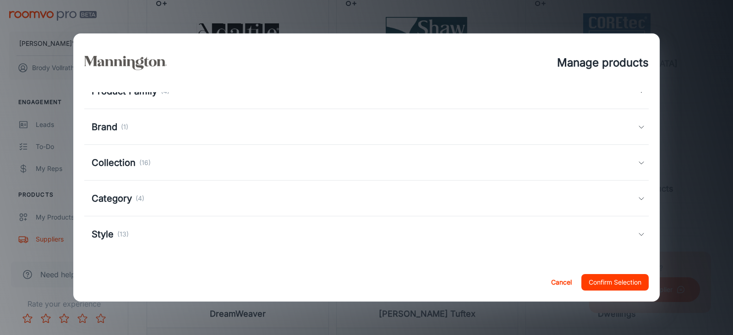
scroll to position [80, 0]
click at [127, 167] on h5 "Collection" at bounding box center [114, 163] width 44 height 14
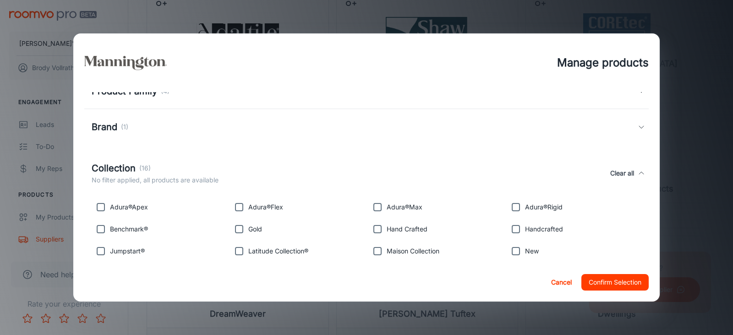
scroll to position [126, 0]
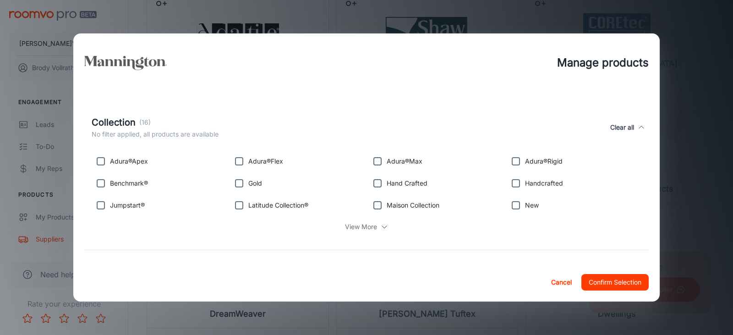
click at [363, 224] on p "View More" at bounding box center [361, 227] width 32 height 10
click at [238, 158] on input "checkbox" at bounding box center [239, 161] width 18 height 18
checkbox input "true"
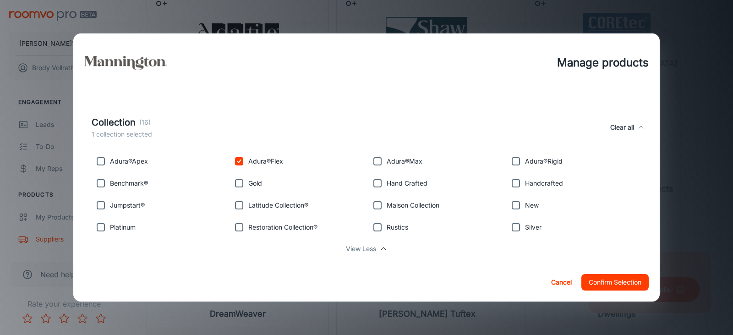
click at [376, 157] on input "checkbox" at bounding box center [377, 161] width 18 height 18
checkbox input "true"
click at [513, 159] on input "checkbox" at bounding box center [516, 161] width 18 height 18
checkbox input "true"
click at [624, 281] on button "Confirm Selection" at bounding box center [615, 282] width 67 height 16
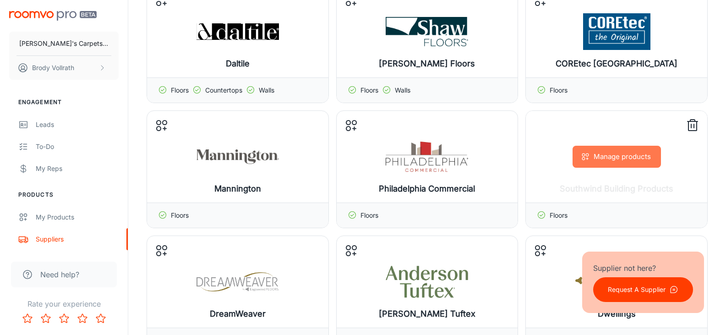
click at [628, 159] on button "Manage products" at bounding box center [617, 157] width 88 height 22
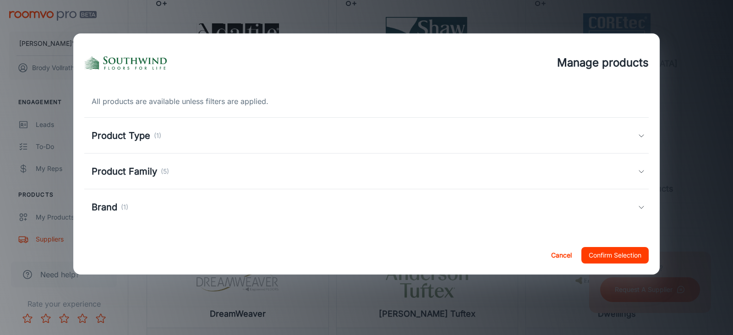
click at [219, 137] on div "Product Type (1)" at bounding box center [365, 136] width 546 height 14
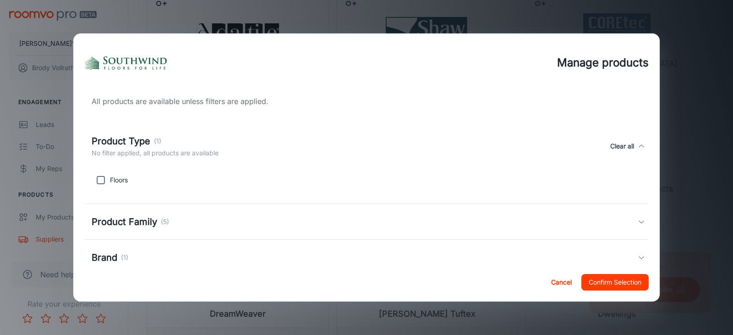
click at [219, 139] on div "Product Type (1) No filter applied, all products are available Clear all" at bounding box center [365, 146] width 546 height 24
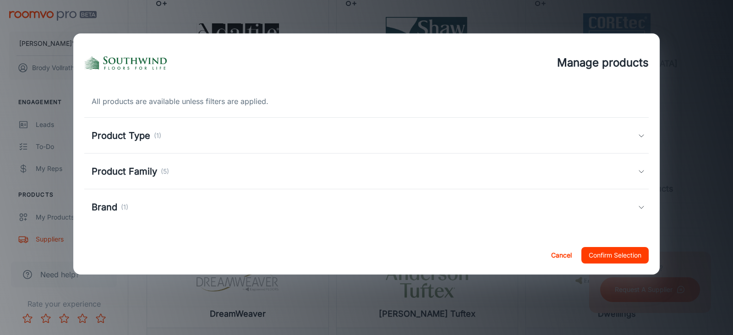
click at [203, 166] on div "Product Family (5)" at bounding box center [365, 172] width 546 height 14
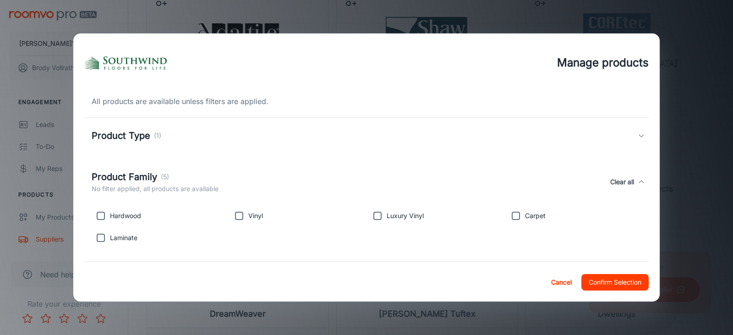
scroll to position [45, 0]
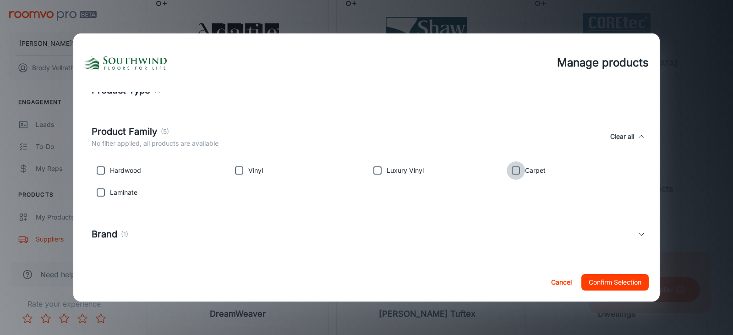
click at [512, 168] on input "checkbox" at bounding box center [516, 170] width 18 height 18
checkbox input "true"
click at [234, 171] on input "checkbox" at bounding box center [239, 170] width 18 height 18
checkbox input "true"
click at [374, 170] on input "checkbox" at bounding box center [377, 170] width 18 height 18
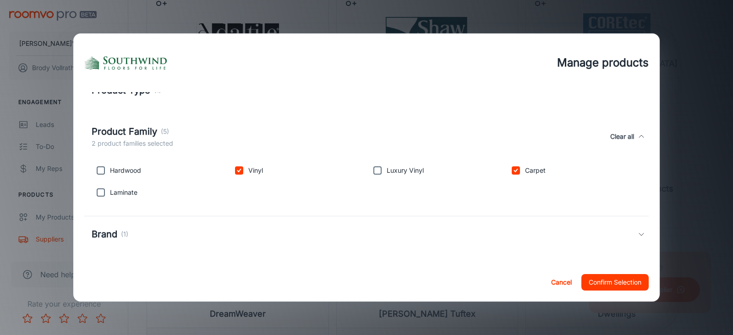
checkbox input "true"
click at [531, 139] on div "Product Family (5) 3 product families selected Clear all" at bounding box center [365, 137] width 546 height 24
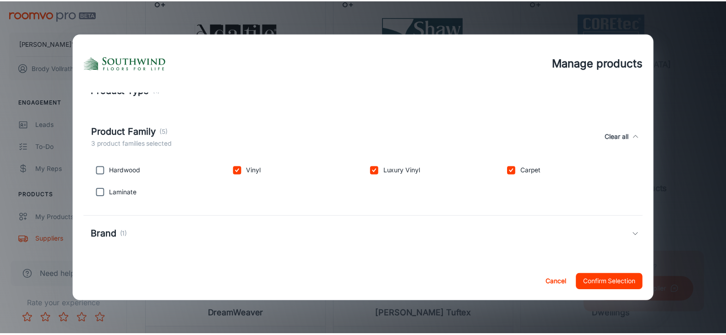
scroll to position [0, 0]
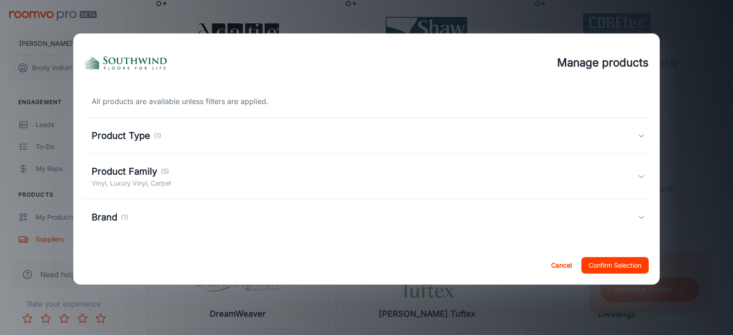
click at [181, 219] on div "Brand (1)" at bounding box center [365, 217] width 546 height 14
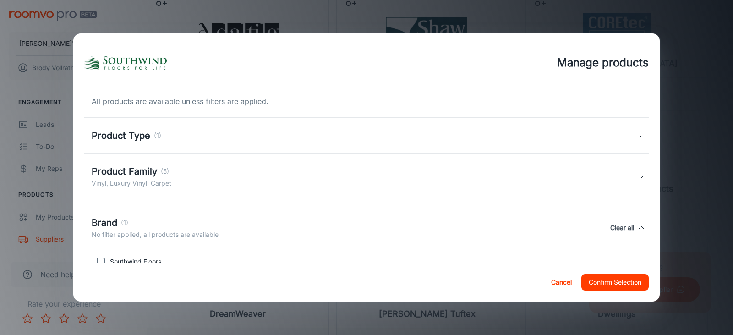
click at [181, 219] on div "Brand (1)" at bounding box center [155, 223] width 127 height 14
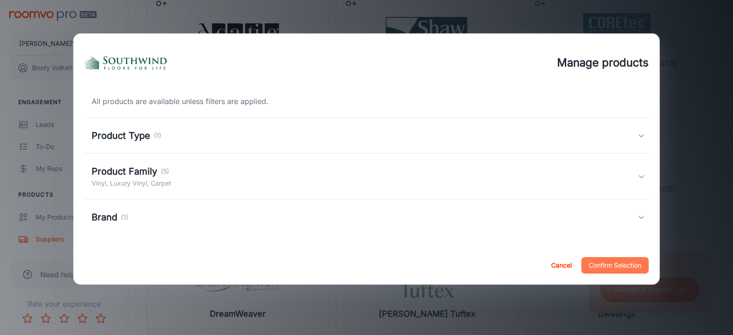
click at [625, 262] on button "Confirm Selection" at bounding box center [615, 265] width 67 height 16
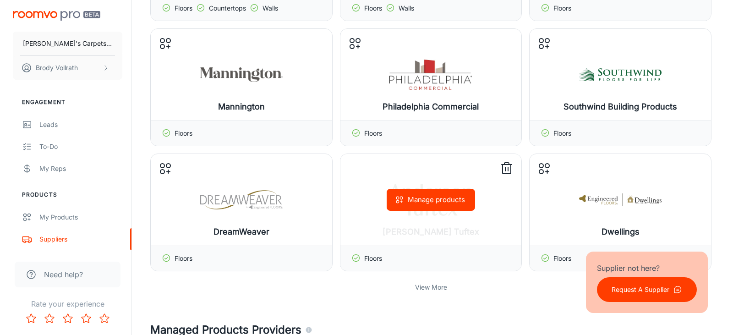
scroll to position [183, 0]
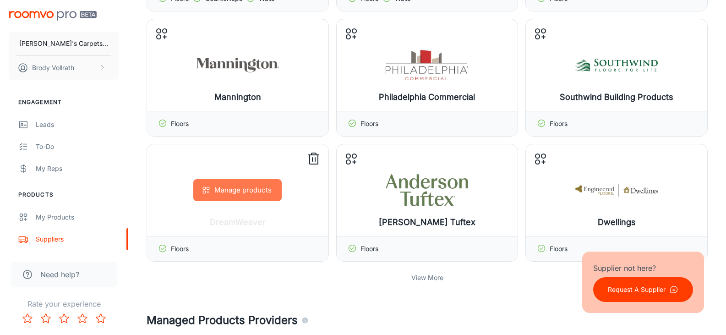
click at [245, 194] on button "Manage products" at bounding box center [237, 190] width 88 height 22
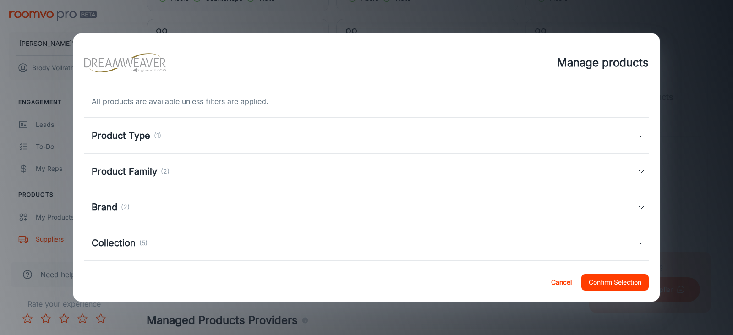
click at [161, 175] on p "(2)" at bounding box center [165, 171] width 9 height 10
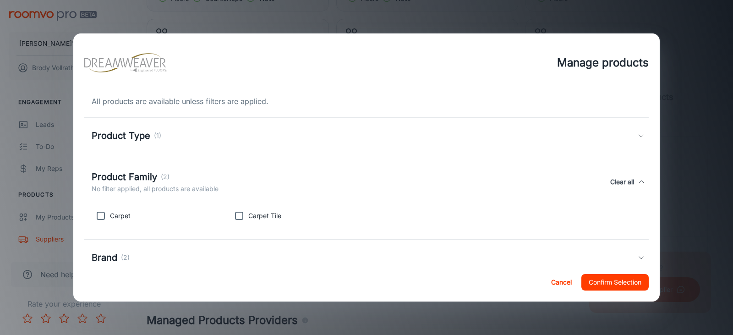
click at [100, 214] on input "checkbox" at bounding box center [101, 216] width 18 height 18
checkbox input "true"
click at [284, 179] on div "Product Family (2) 1 product family selected Clear all" at bounding box center [365, 182] width 546 height 24
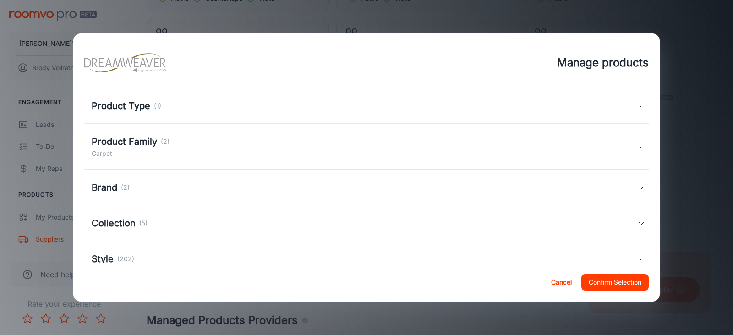
scroll to position [46, 0]
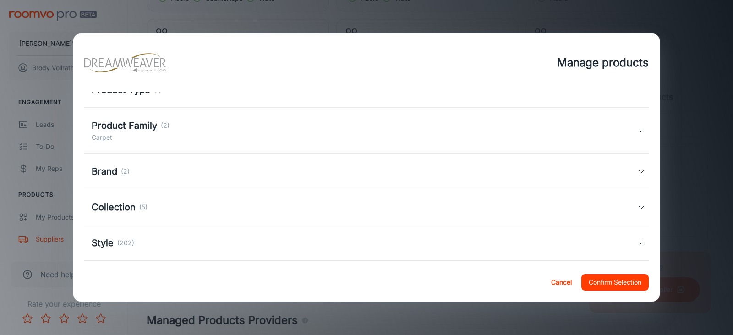
click at [200, 175] on div "Brand (2)" at bounding box center [365, 172] width 546 height 14
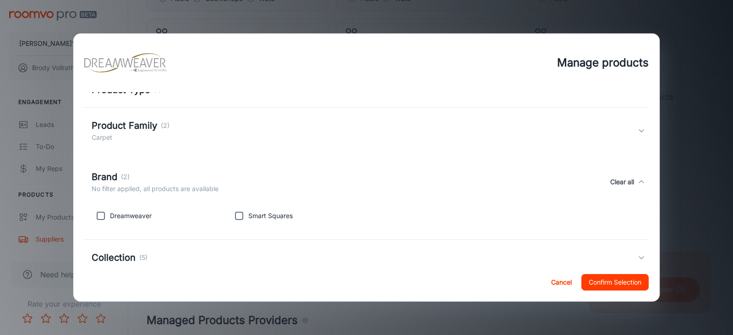
click at [103, 214] on input "checkbox" at bounding box center [101, 216] width 18 height 18
checkbox input "true"
click at [145, 180] on div "Brand (2) 1 brand selected Clear all" at bounding box center [365, 182] width 546 height 24
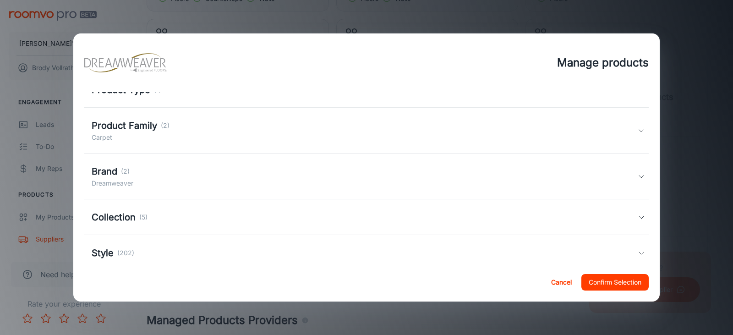
click at [137, 216] on div "Collection (5)" at bounding box center [120, 217] width 56 height 14
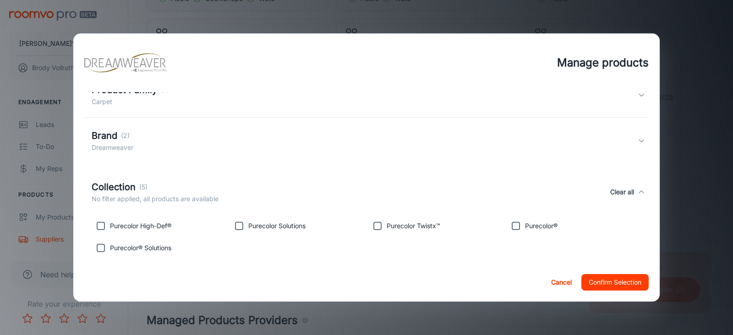
scroll to position [92, 0]
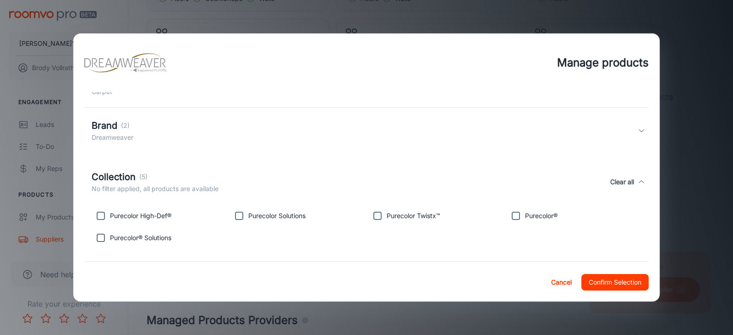
click at [127, 177] on h5 "Collection" at bounding box center [114, 177] width 44 height 14
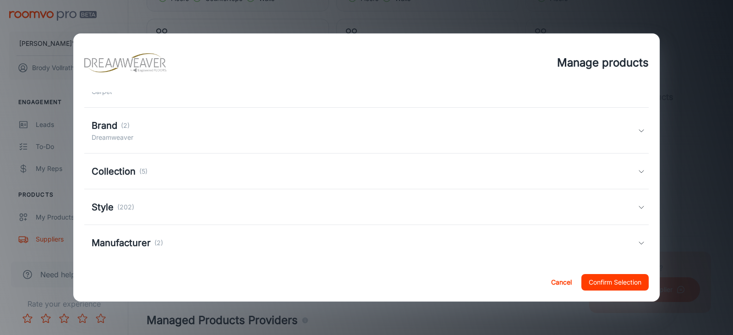
click at [146, 241] on h5 "Manufacturer" at bounding box center [121, 243] width 59 height 14
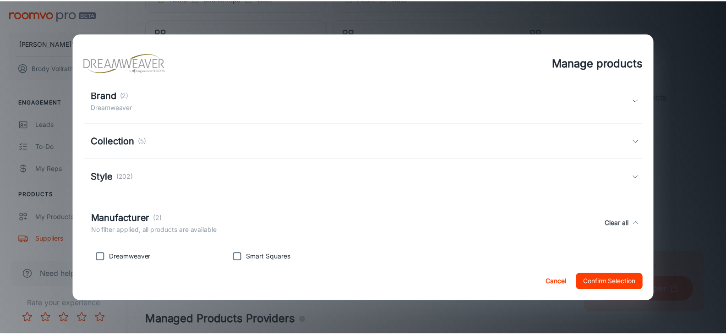
scroll to position [137, 0]
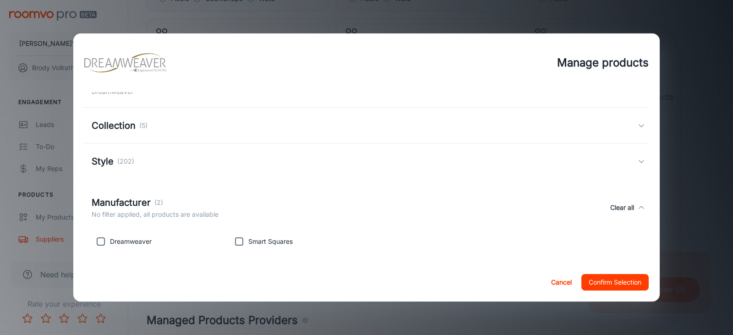
click at [104, 241] on input "checkbox" at bounding box center [101, 241] width 18 height 18
checkbox input "true"
click at [615, 279] on button "Confirm Selection" at bounding box center [615, 282] width 67 height 16
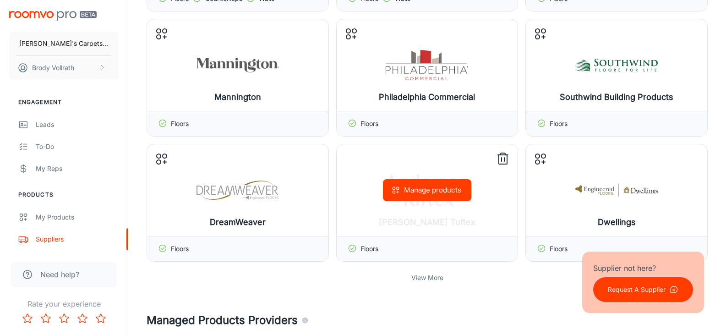
click at [429, 190] on button "Manage products" at bounding box center [427, 190] width 88 height 22
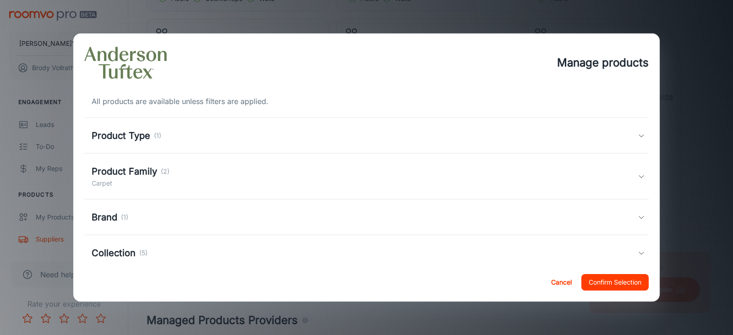
click at [161, 170] on p "(2)" at bounding box center [165, 171] width 9 height 10
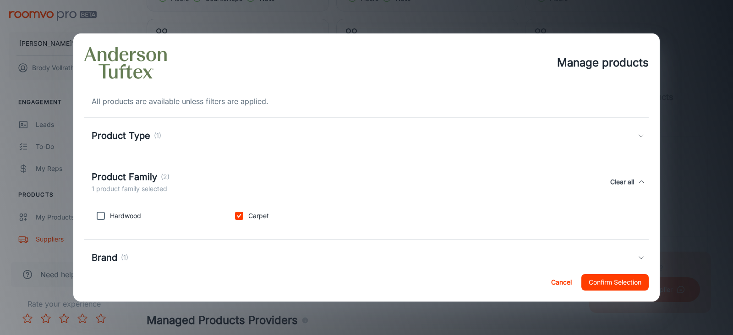
click at [628, 281] on button "Confirm Selection" at bounding box center [615, 282] width 67 height 16
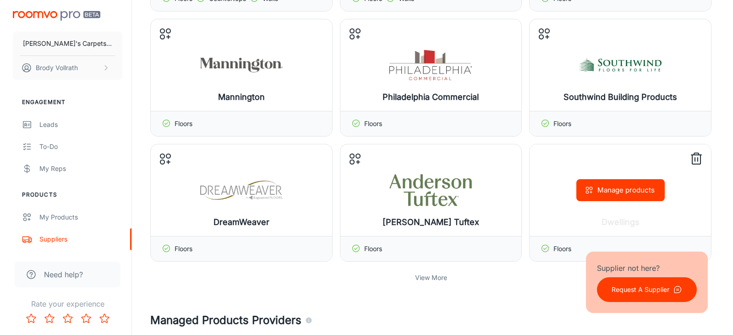
scroll to position [229, 0]
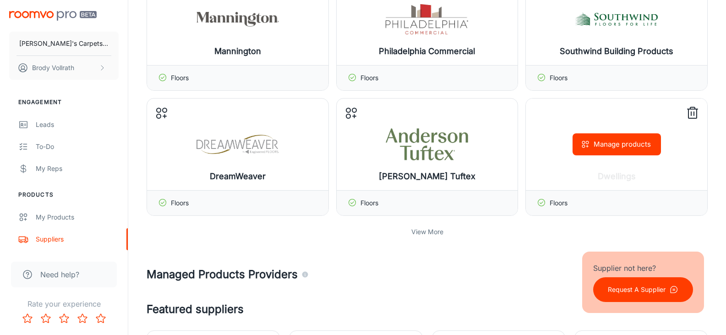
click at [615, 147] on button "Manage products" at bounding box center [617, 144] width 88 height 22
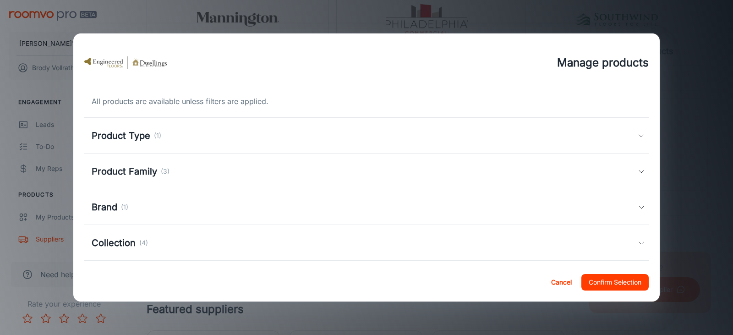
click at [187, 138] on div "Product Type (1)" at bounding box center [365, 136] width 546 height 14
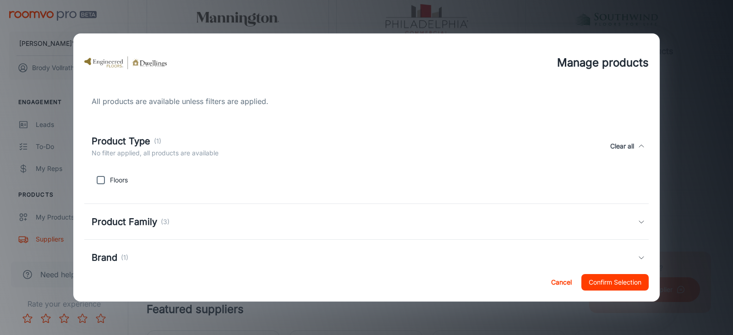
click at [185, 141] on div "Product Type (1)" at bounding box center [155, 141] width 127 height 14
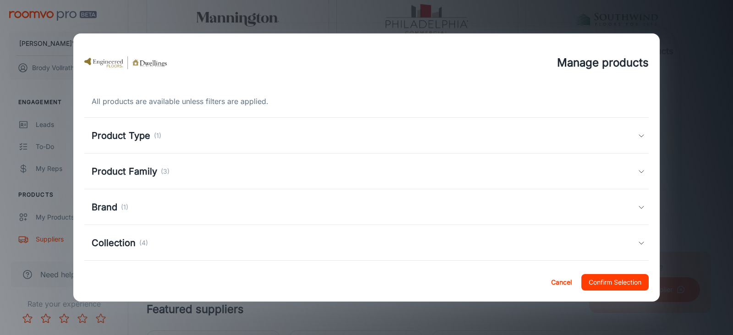
click at [170, 173] on div "Product Family (3)" at bounding box center [365, 172] width 546 height 14
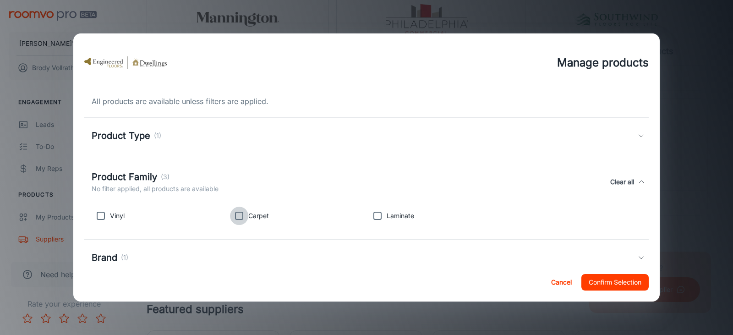
click at [237, 219] on input "checkbox" at bounding box center [239, 216] width 18 height 18
checkbox input "true"
click at [230, 175] on div "Product Family (3) 1 product family selected Clear all" at bounding box center [365, 182] width 546 height 24
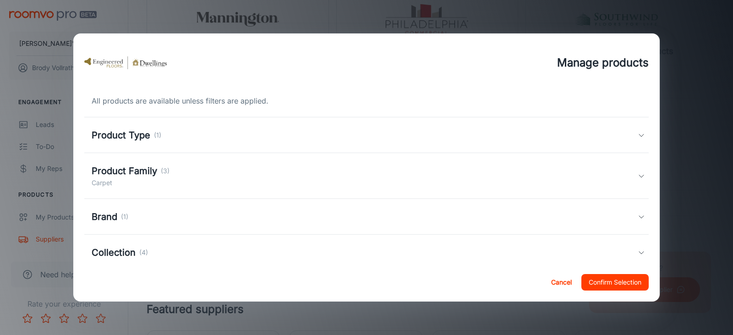
scroll to position [0, 0]
click at [560, 282] on button "Cancel" at bounding box center [561, 282] width 29 height 16
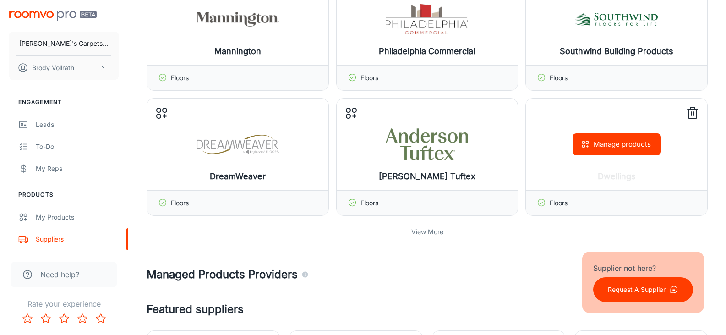
click at [694, 111] on icon at bounding box center [693, 113] width 15 height 15
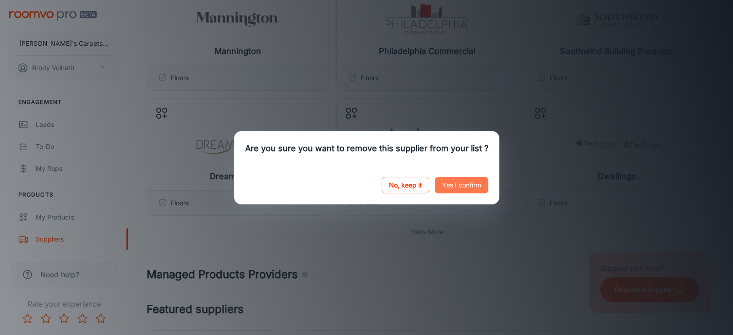
click at [460, 183] on button "Yes I confirm" at bounding box center [462, 185] width 54 height 16
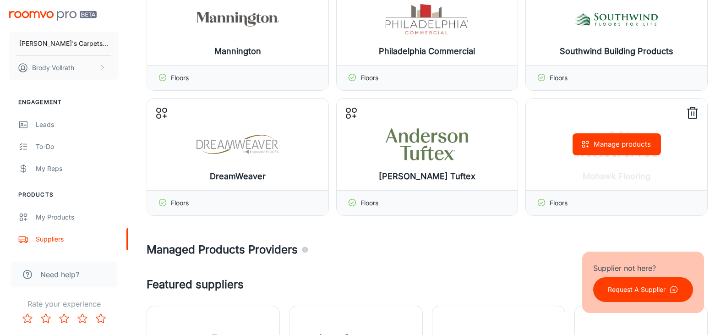
click at [622, 148] on button "Manage products" at bounding box center [617, 144] width 88 height 22
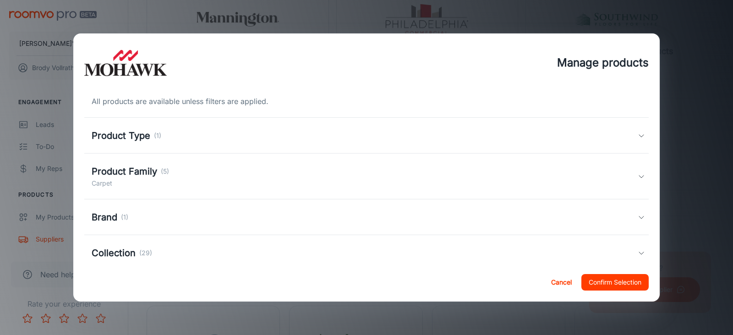
click at [150, 172] on h5 "Product Family" at bounding box center [125, 172] width 66 height 14
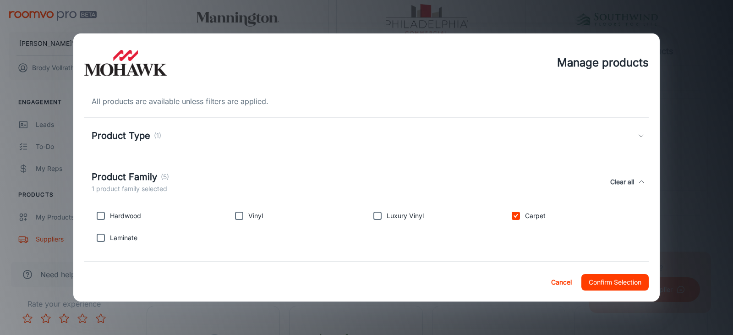
click at [143, 175] on h5 "Product Family" at bounding box center [125, 177] width 66 height 14
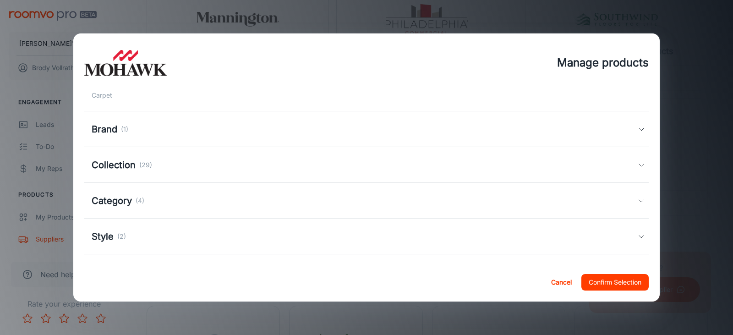
scroll to position [92, 0]
click at [128, 159] on h5 "Collection" at bounding box center [114, 161] width 44 height 14
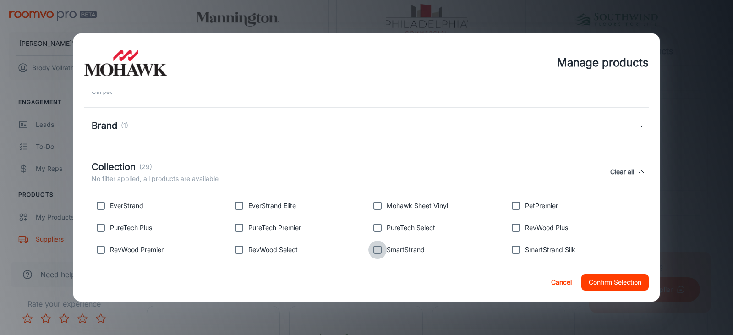
click at [381, 248] on input "checkbox" at bounding box center [377, 250] width 18 height 18
checkbox input "true"
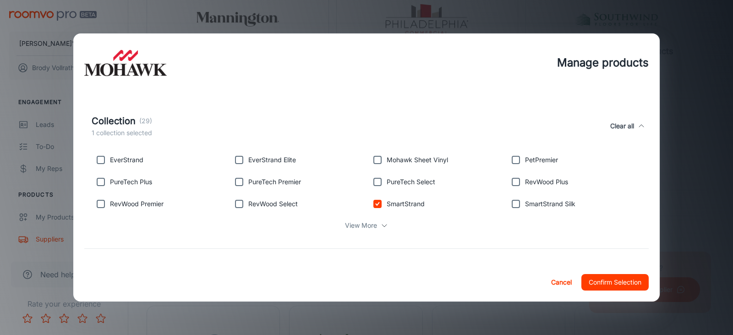
click at [368, 225] on p "View More" at bounding box center [361, 225] width 32 height 10
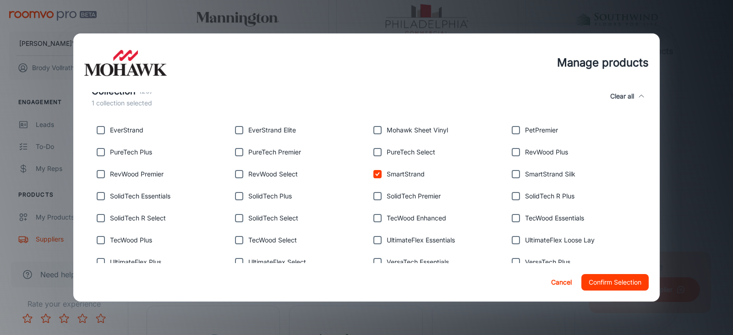
scroll to position [183, 0]
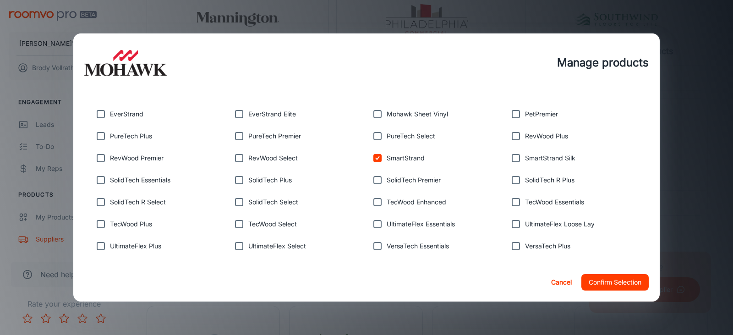
click at [102, 115] on input "checkbox" at bounding box center [101, 114] width 18 height 18
checkbox input "true"
click at [508, 111] on input "checkbox" at bounding box center [516, 114] width 18 height 18
checkbox input "true"
click at [302, 94] on div "Collection (29) 3 collections selected Clear all" at bounding box center [366, 80] width 565 height 42
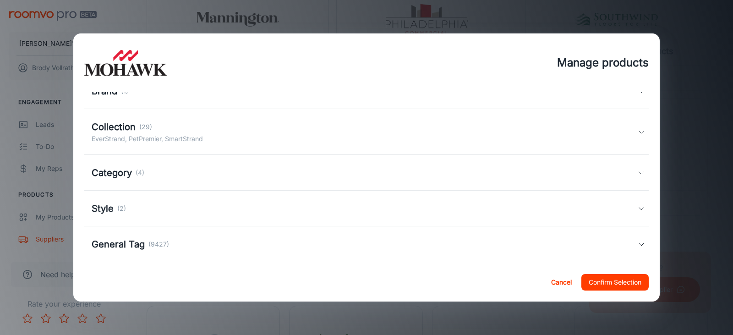
scroll to position [136, 0]
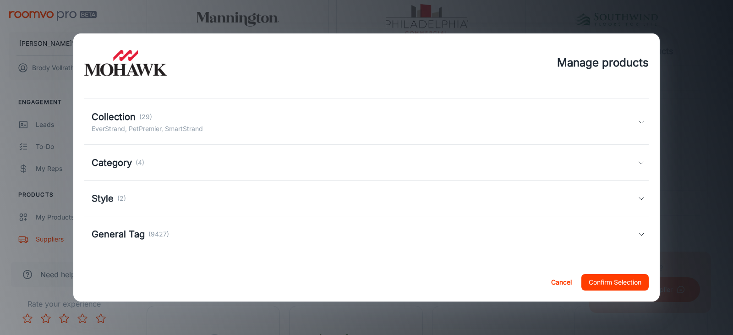
click at [174, 165] on div "Category (4)" at bounding box center [365, 163] width 546 height 14
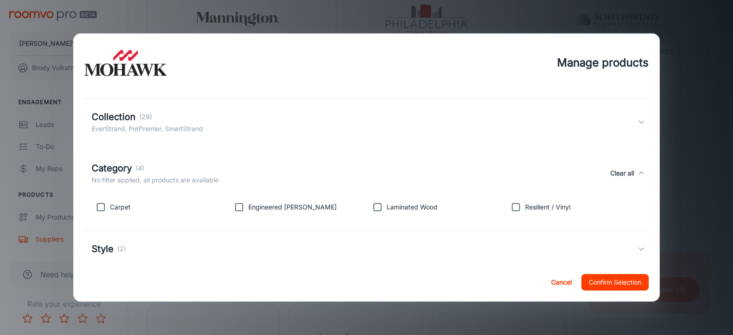
click at [104, 203] on input "checkbox" at bounding box center [101, 207] width 18 height 18
checkbox input "true"
click at [154, 170] on div "Category (4) 1 category selected Clear all" at bounding box center [365, 173] width 546 height 24
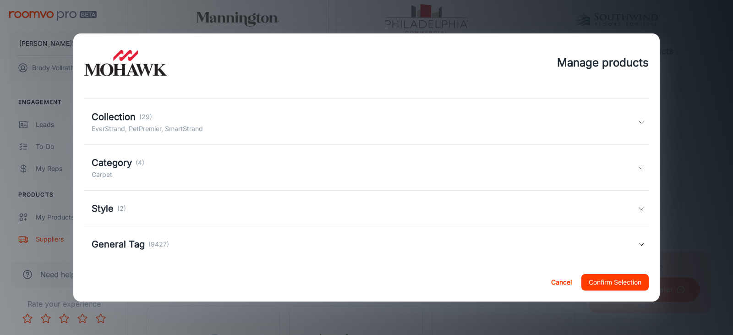
click at [115, 200] on div "Style (2)" at bounding box center [366, 209] width 565 height 36
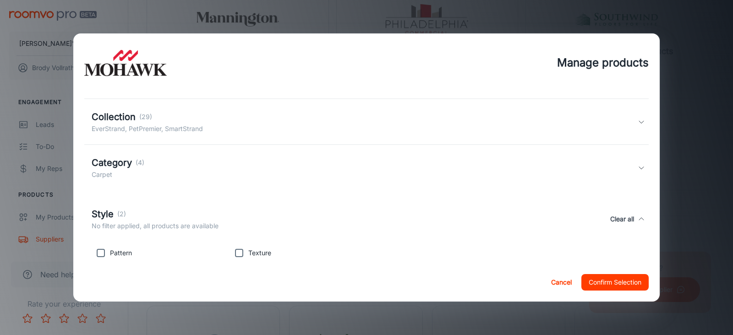
click at [117, 205] on div "Style (2) No filter applied, all products are available Clear all" at bounding box center [366, 219] width 565 height 42
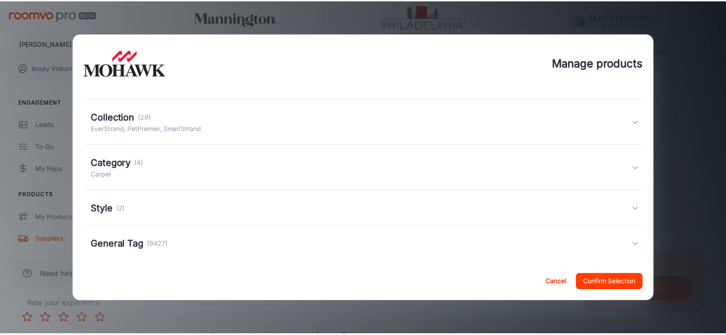
scroll to position [146, 0]
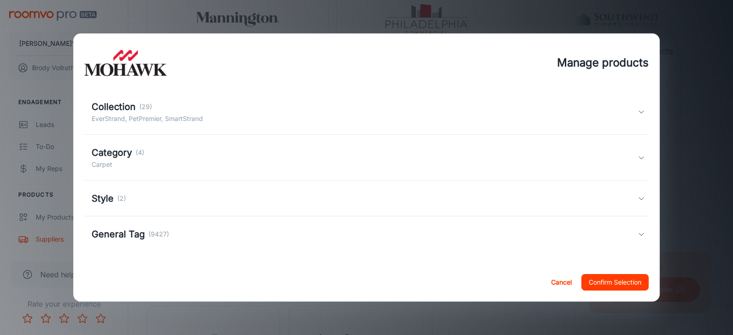
click at [625, 285] on button "Confirm Selection" at bounding box center [615, 282] width 67 height 16
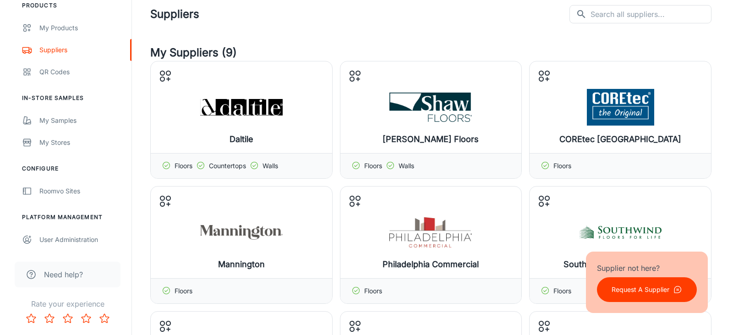
scroll to position [0, 0]
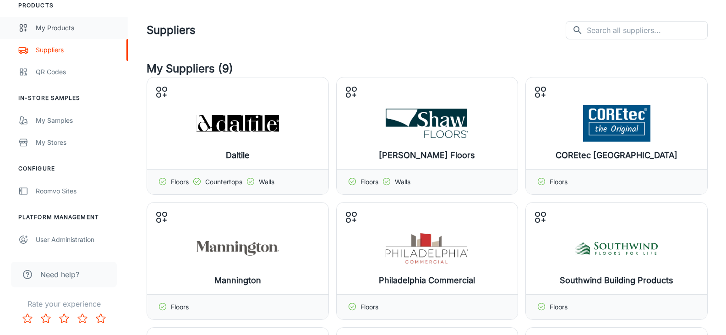
click at [61, 25] on div "My Products" at bounding box center [77, 28] width 83 height 10
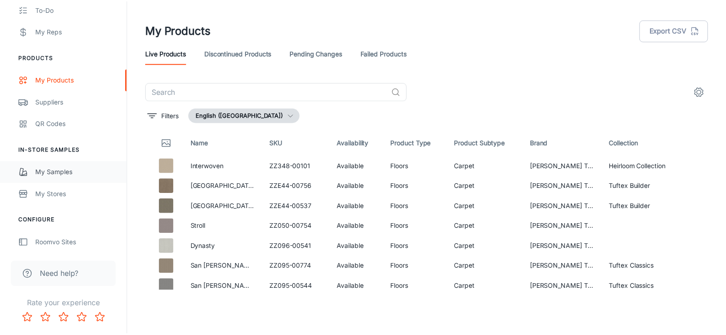
scroll to position [183, 0]
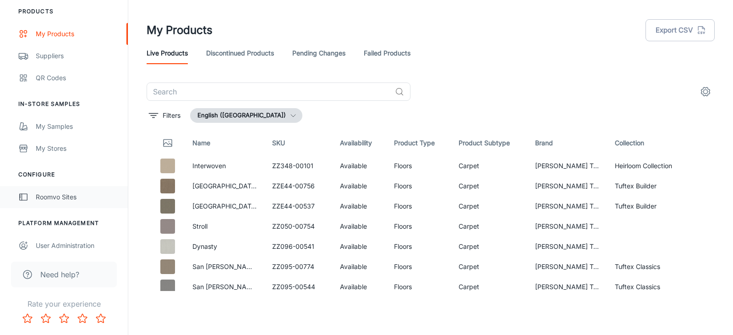
click at [68, 194] on div "Roomvo Sites" at bounding box center [77, 197] width 83 height 10
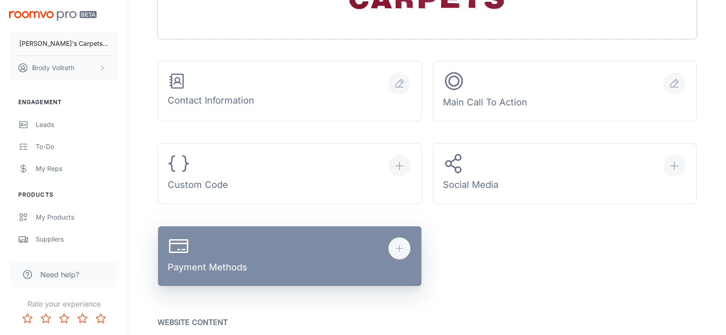
scroll to position [437, 0]
